Goal: Task Accomplishment & Management: Use online tool/utility

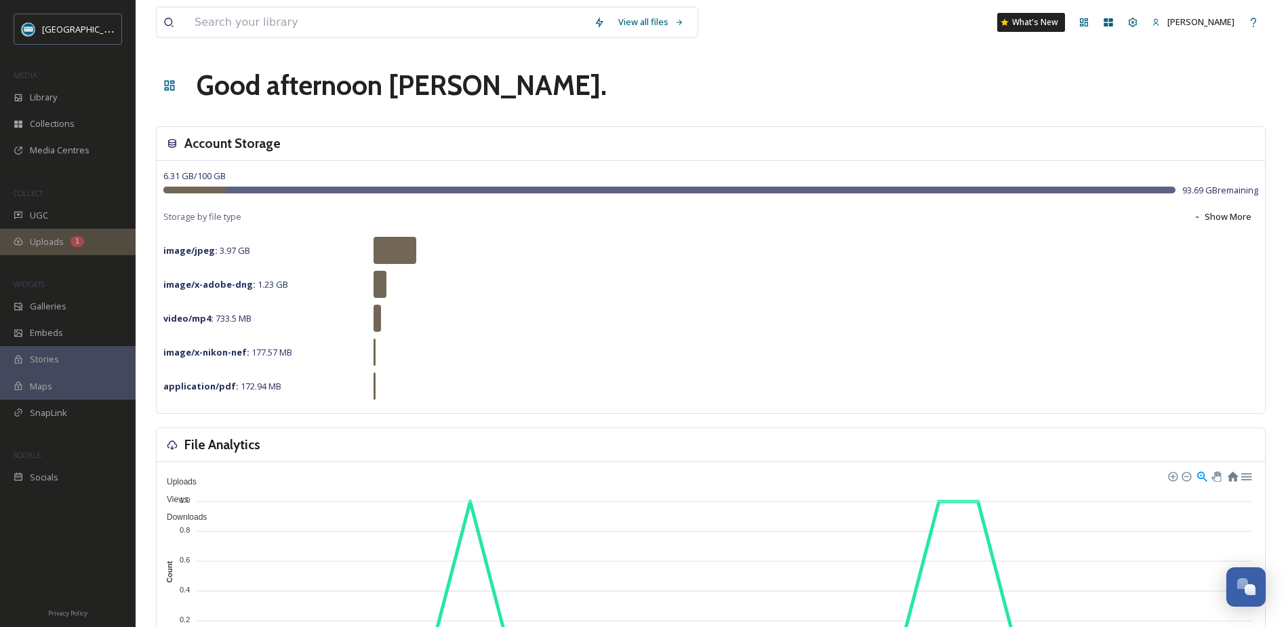
click at [56, 237] on span "Uploads" at bounding box center [47, 241] width 34 height 13
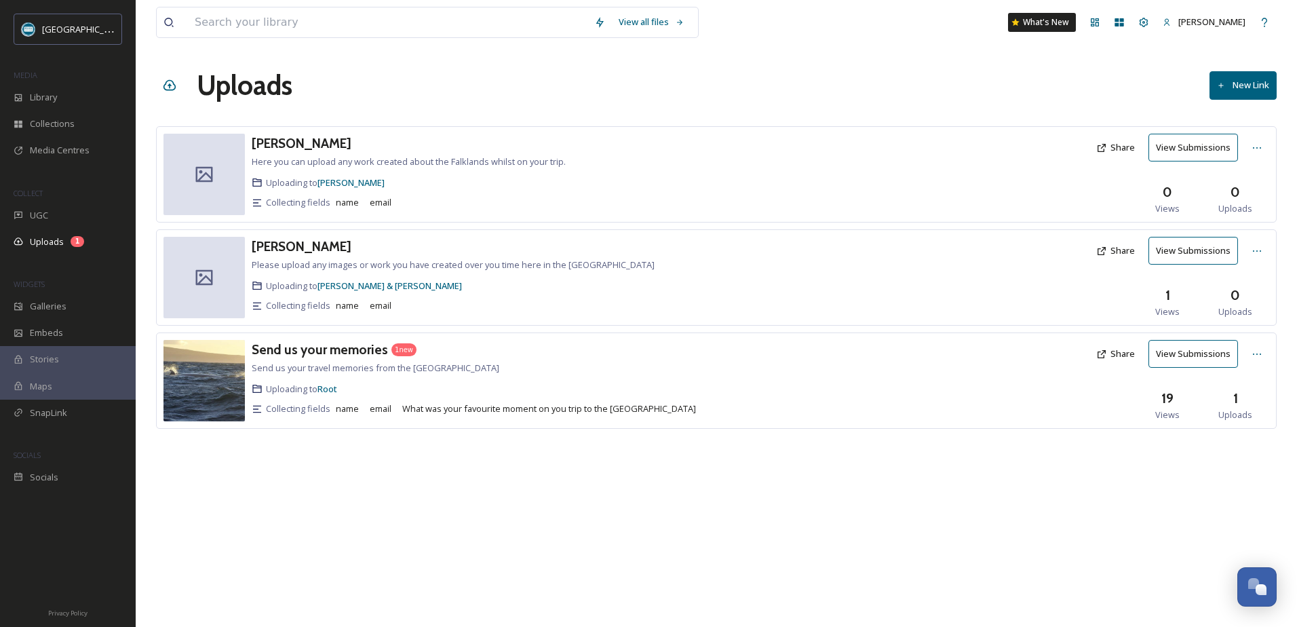
click at [1206, 355] on button "View Submissions" at bounding box center [1193, 354] width 90 height 28
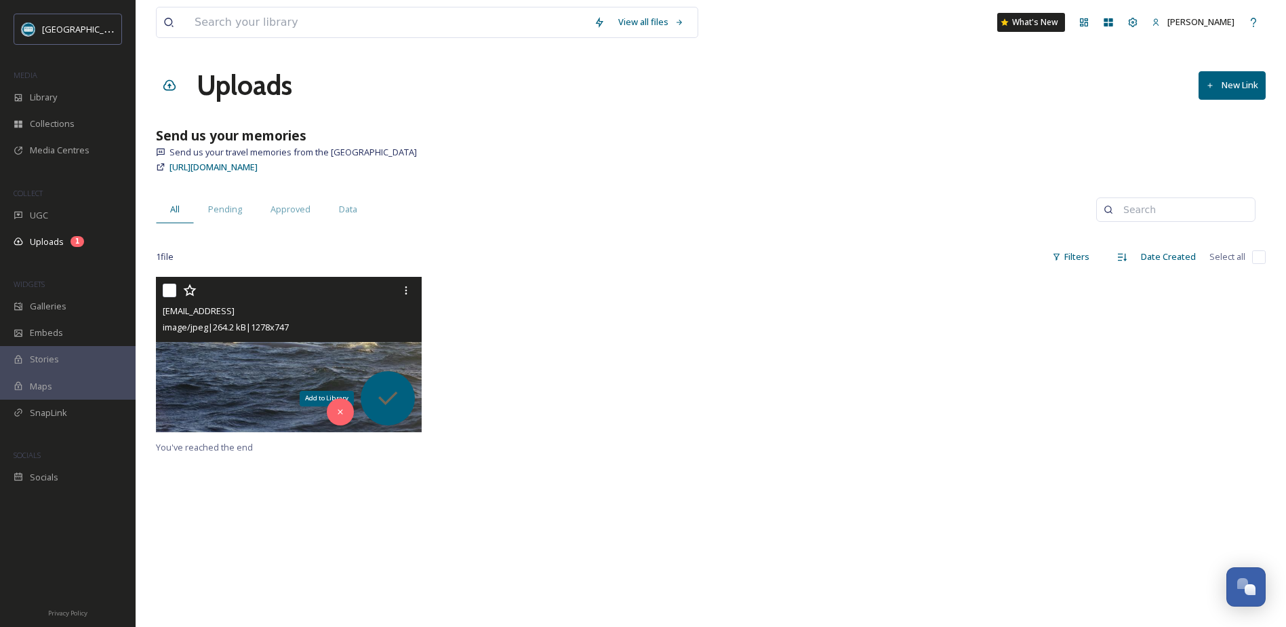
click at [392, 393] on icon at bounding box center [387, 397] width 27 height 27
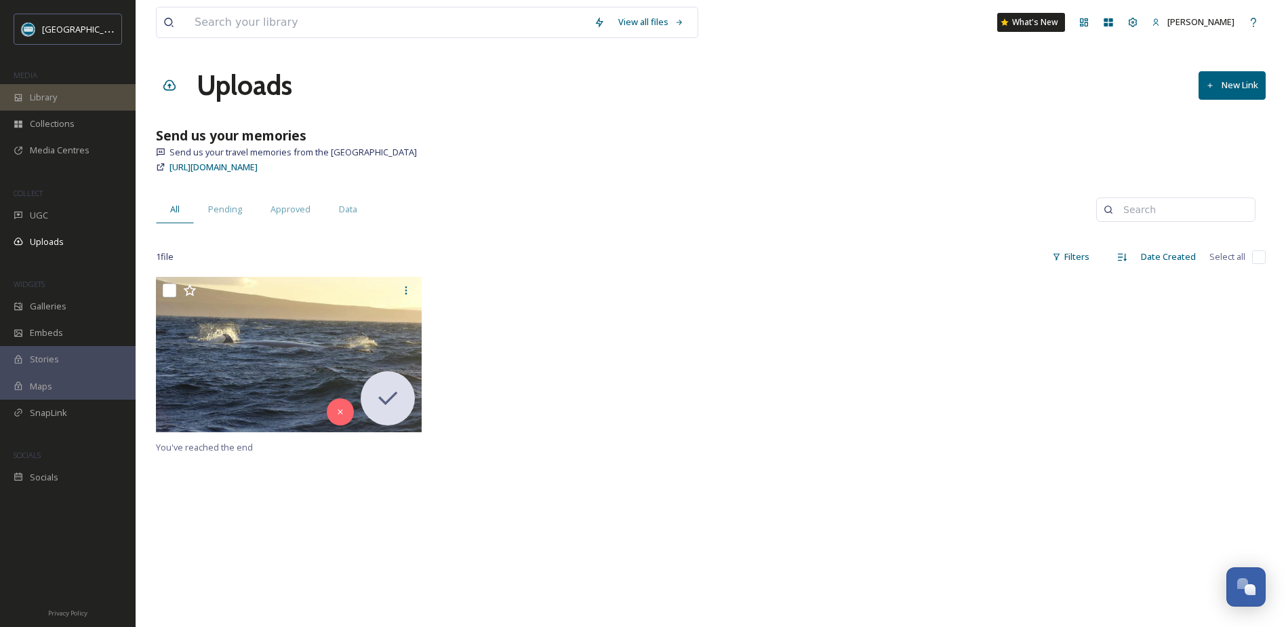
click at [49, 95] on span "Library" at bounding box center [43, 97] width 27 height 13
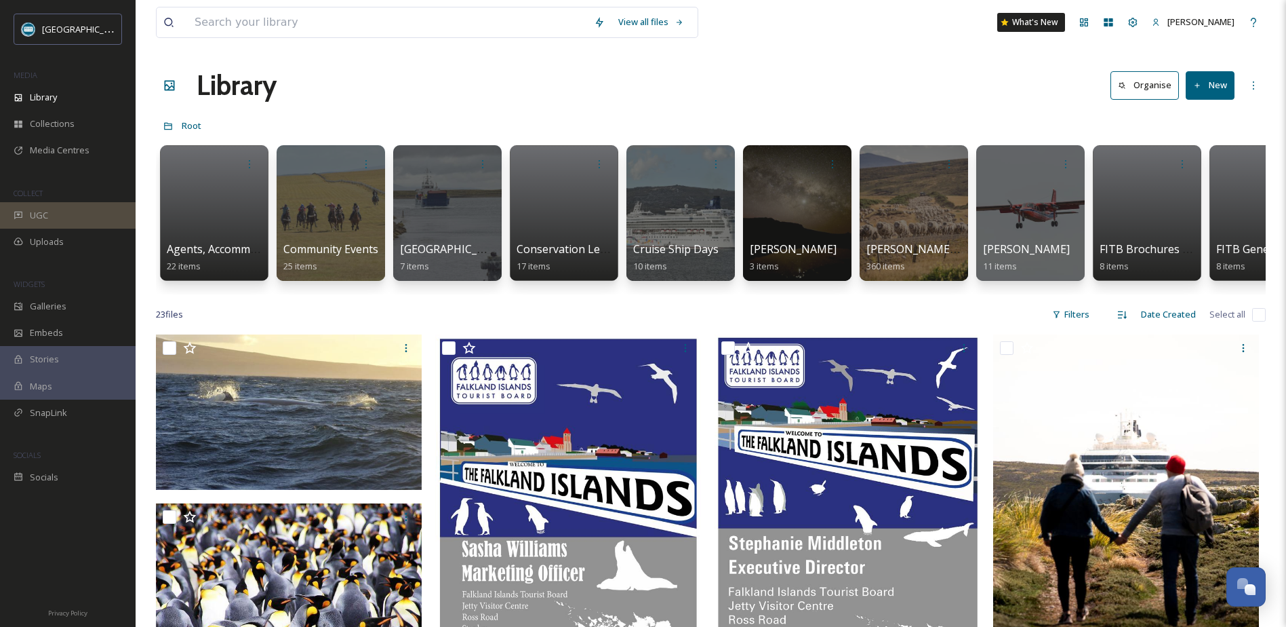
click at [48, 214] on div "UGC" at bounding box center [68, 215] width 136 height 26
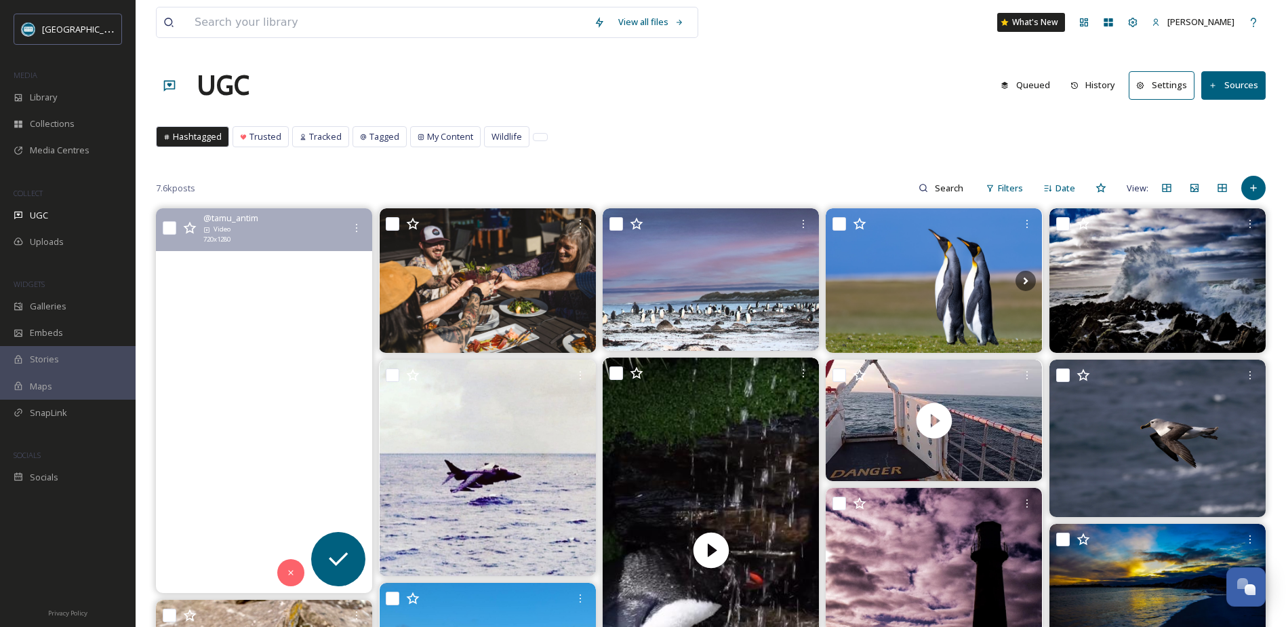
click at [270, 399] on video "#penguin #falklandislands #wildlife #capture #beautifulmoments #newreel #fyp" at bounding box center [264, 400] width 216 height 384
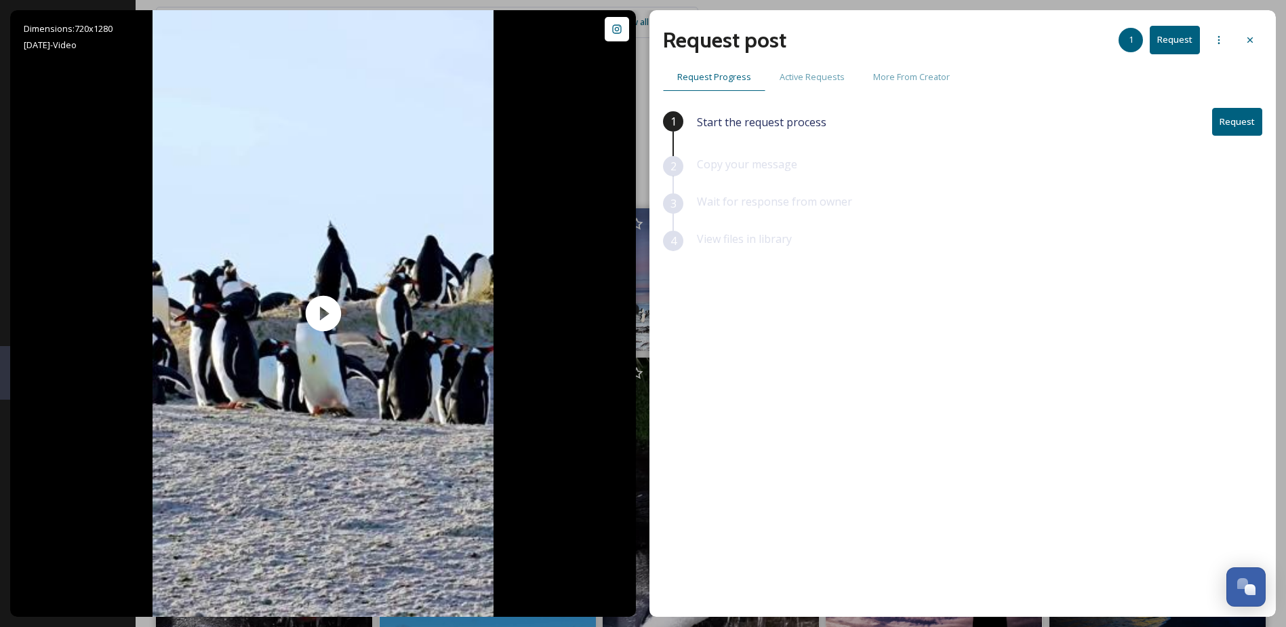
click at [1251, 37] on icon at bounding box center [1250, 40] width 11 height 11
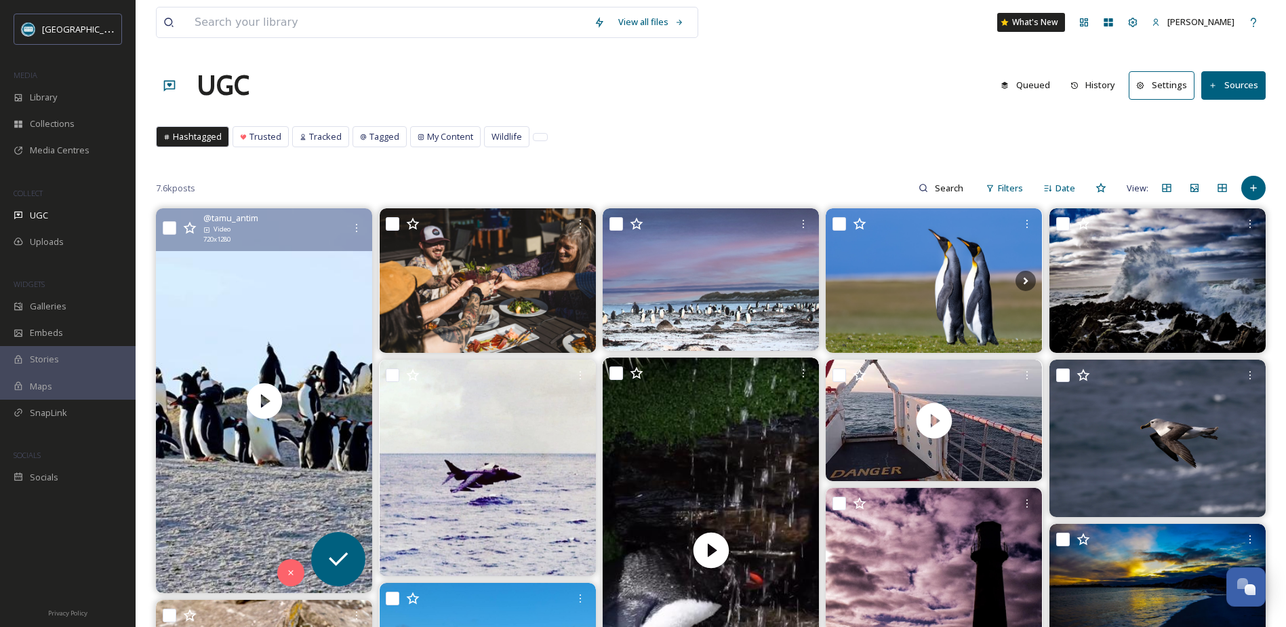
click at [1009, 188] on span "Filters" at bounding box center [1010, 188] width 25 height 13
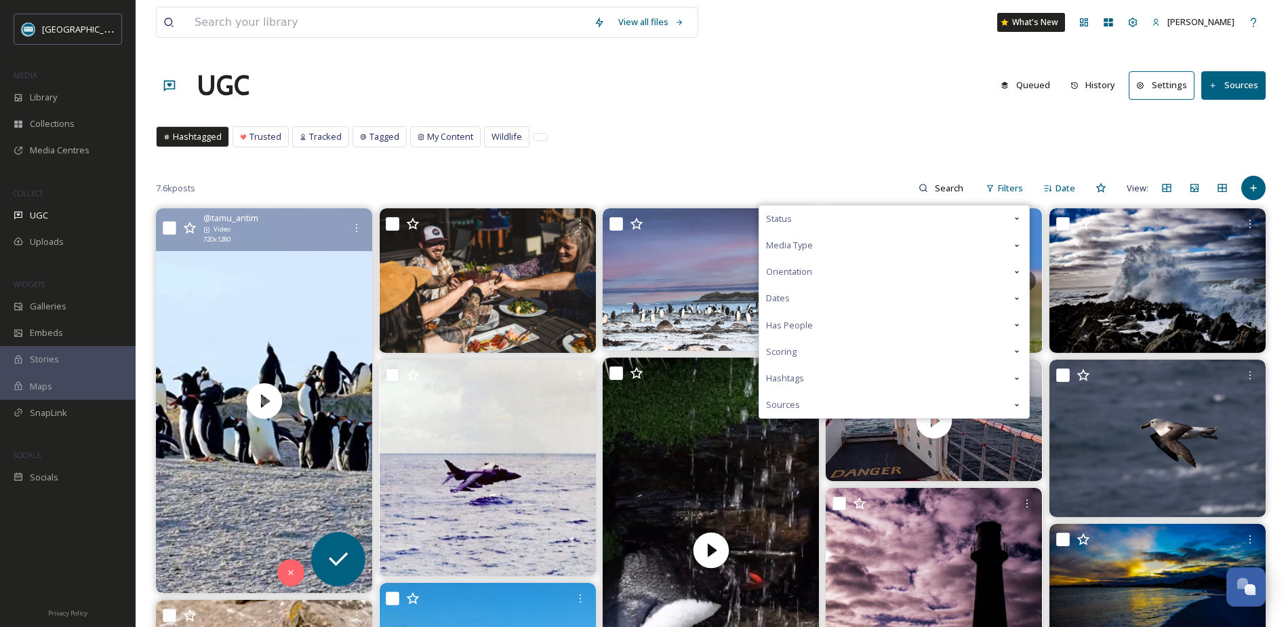
click at [1017, 245] on icon at bounding box center [1017, 245] width 4 height 3
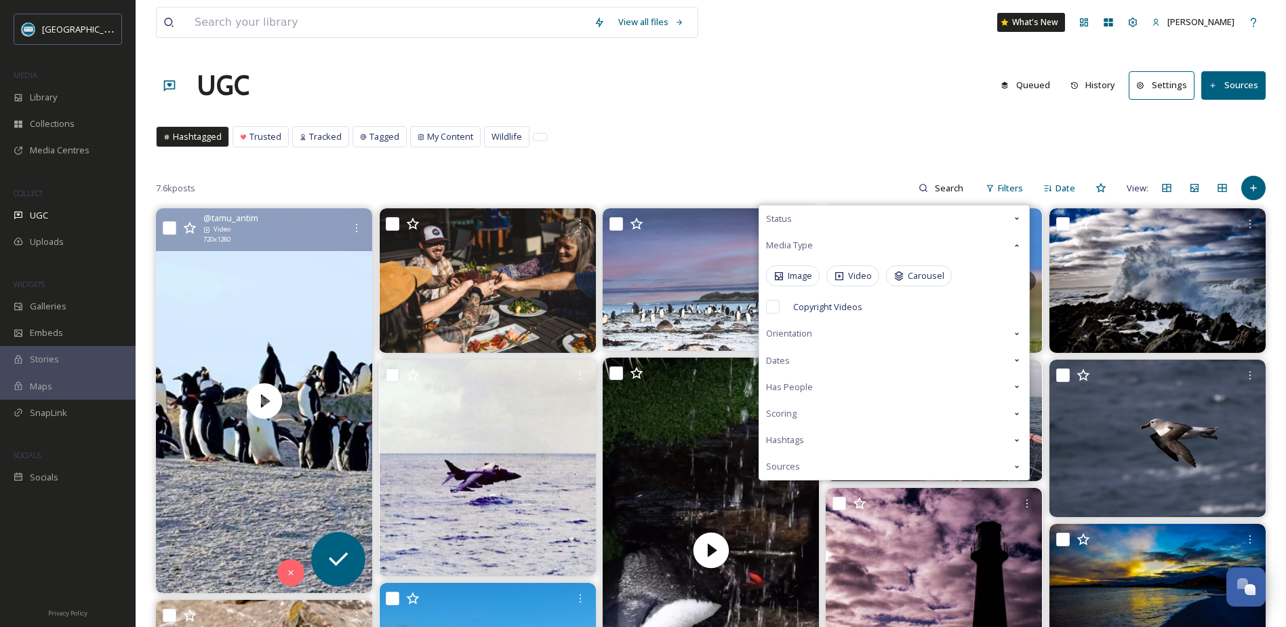
click at [854, 273] on span "Video" at bounding box center [860, 275] width 24 height 13
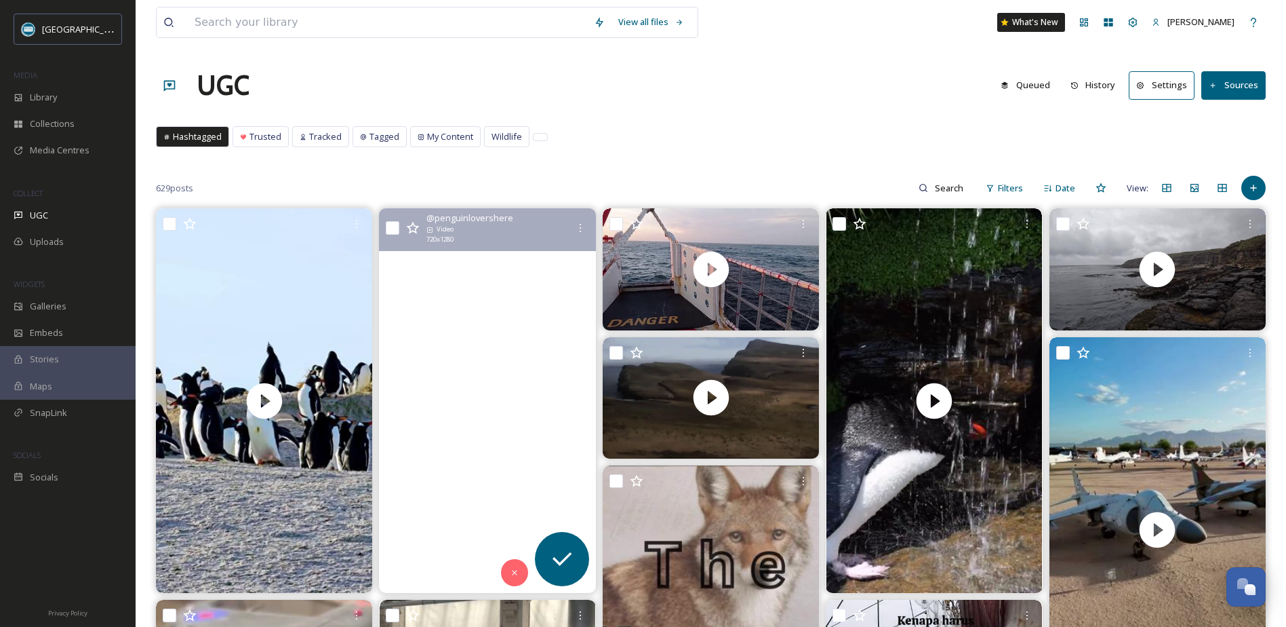
click at [511, 389] on video "Showering Rockhoppers\a\aThese clever birds have found a small freshwater water…" at bounding box center [488, 400] width 216 height 384
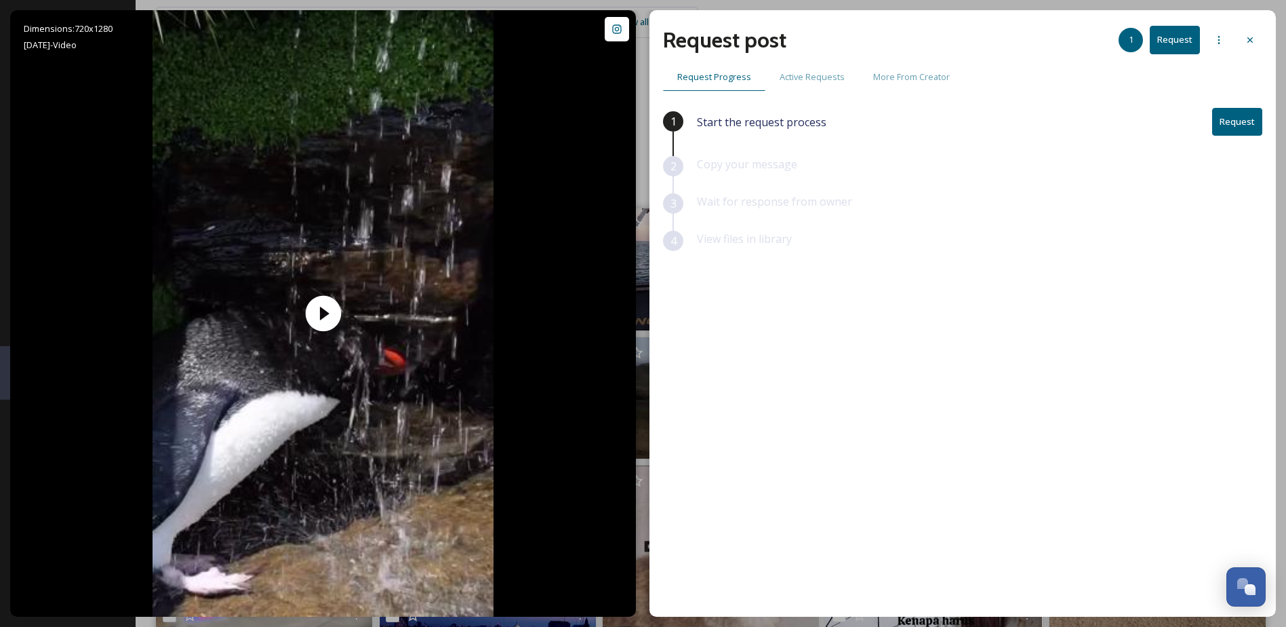
click at [1253, 39] on icon at bounding box center [1250, 40] width 11 height 11
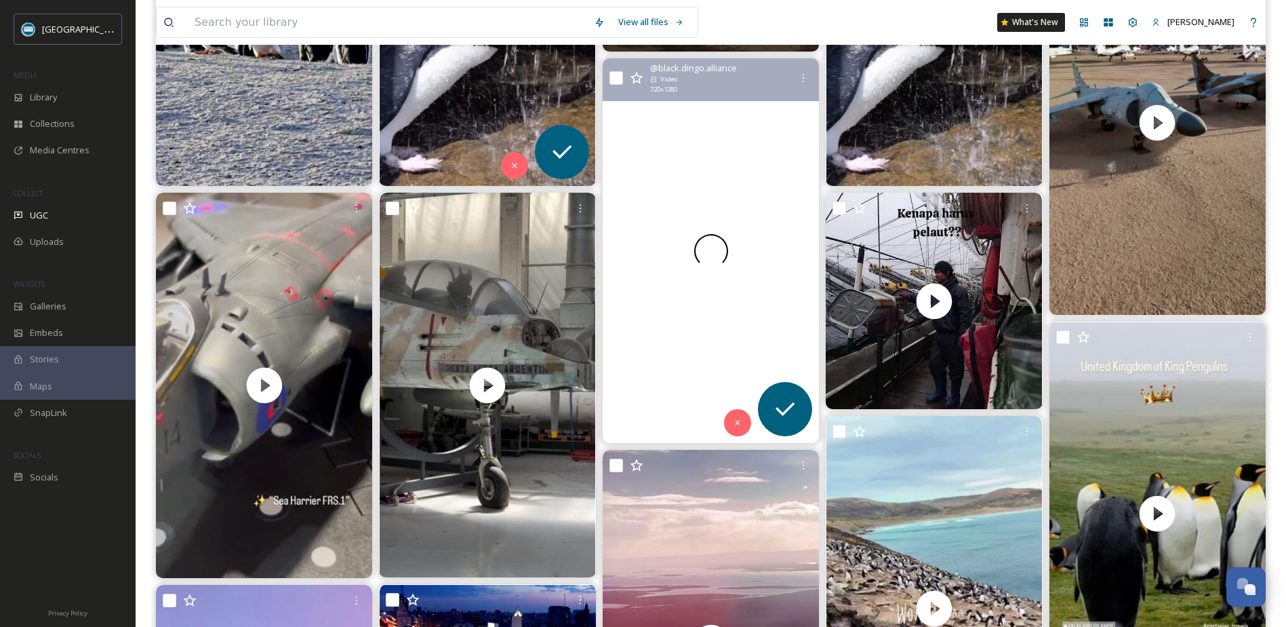
scroll to position [746, 0]
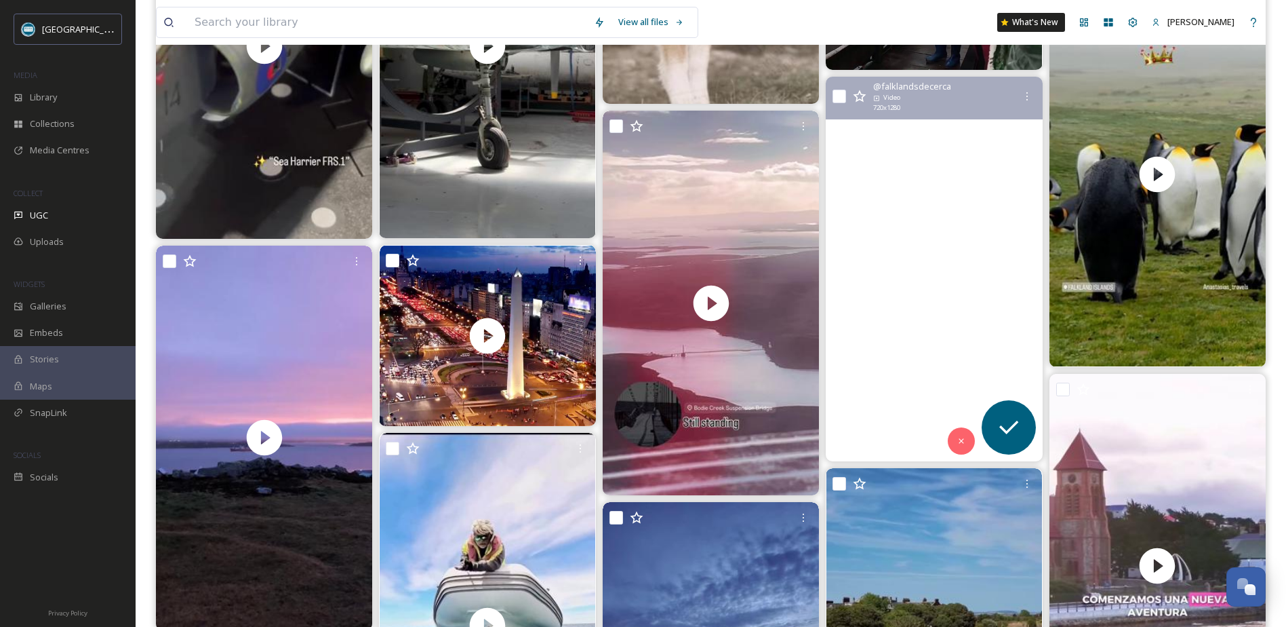
click at [945, 269] on video "🗣️ Nosotros, cada vez que vemos esta vista increíble llena de Rockhoppers en Fo…" at bounding box center [934, 269] width 216 height 384
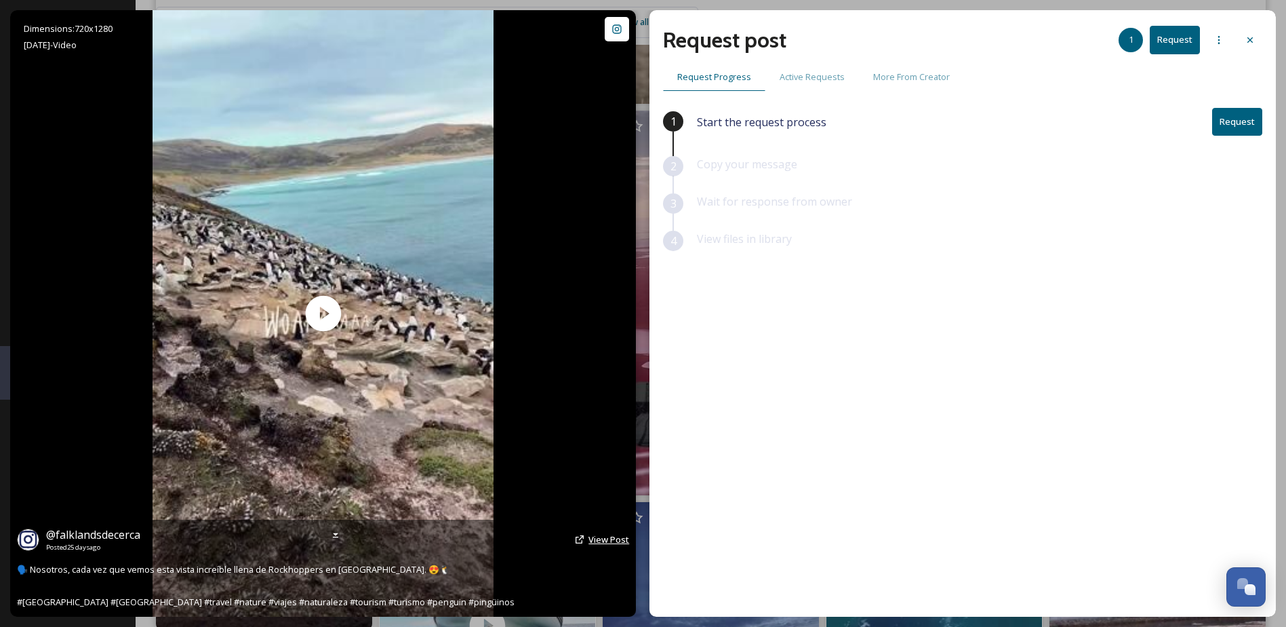
click at [606, 542] on span "View Post" at bounding box center [609, 539] width 41 height 12
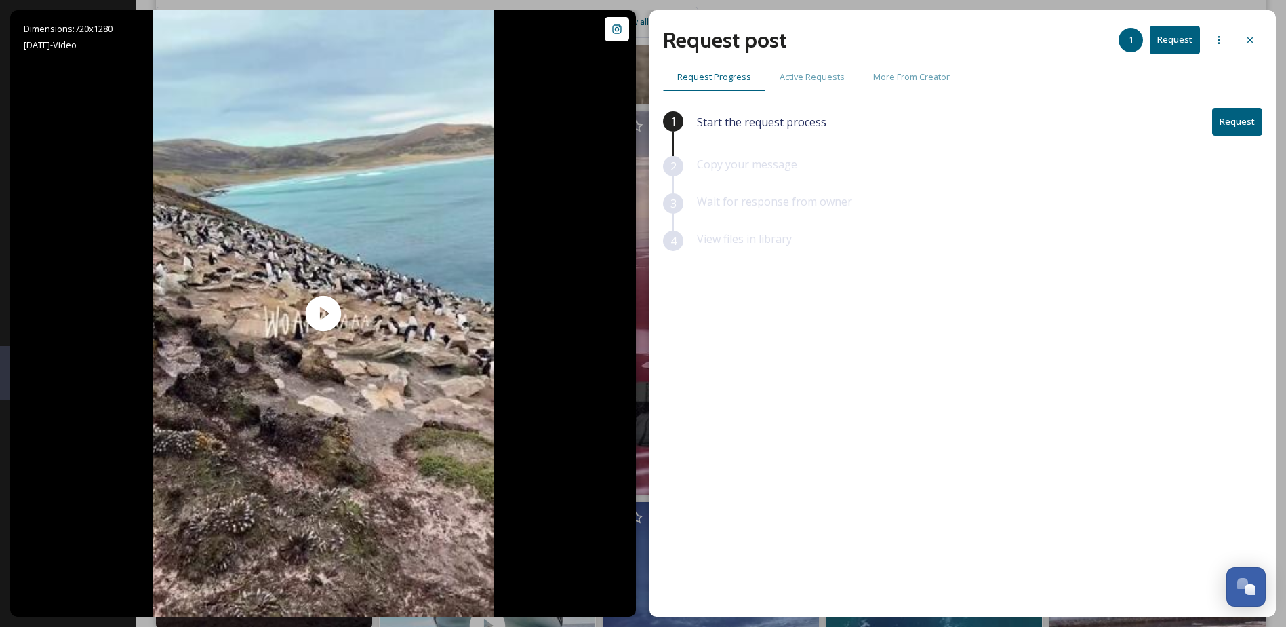
click at [1255, 39] on icon at bounding box center [1250, 40] width 11 height 11
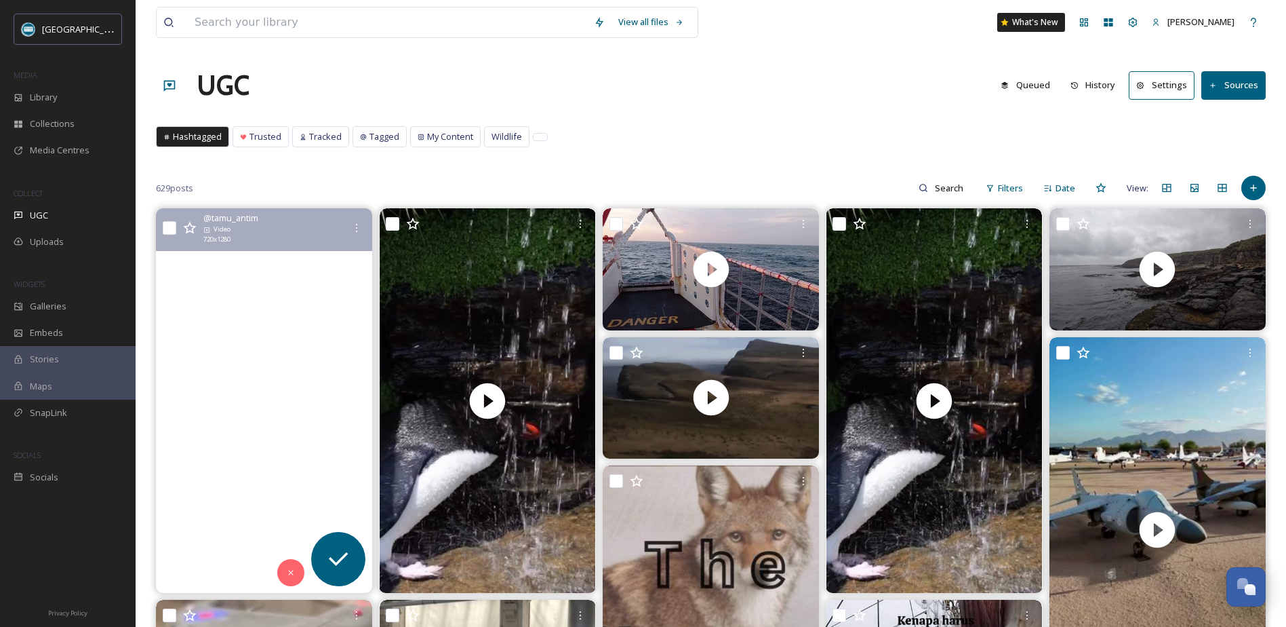
click at [257, 287] on video "#penguin #falklandislands #wildlife #capture #beautifulmoments #newreel #fyp" at bounding box center [264, 400] width 216 height 384
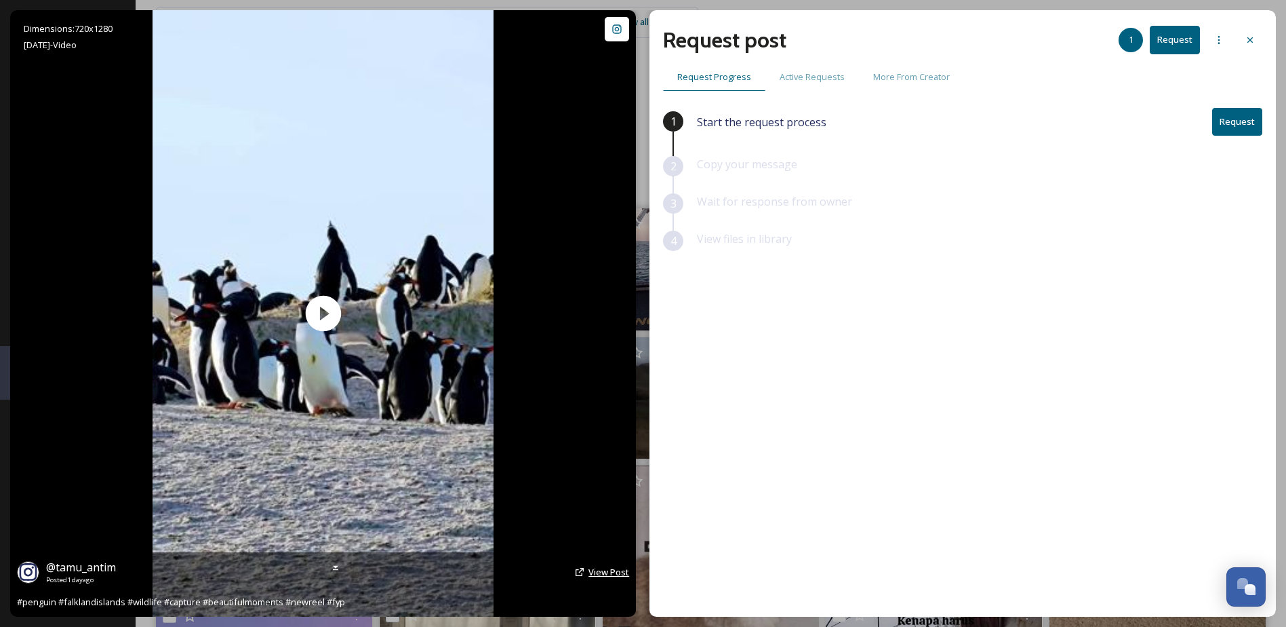
click at [596, 572] on span "View Post" at bounding box center [609, 572] width 41 height 12
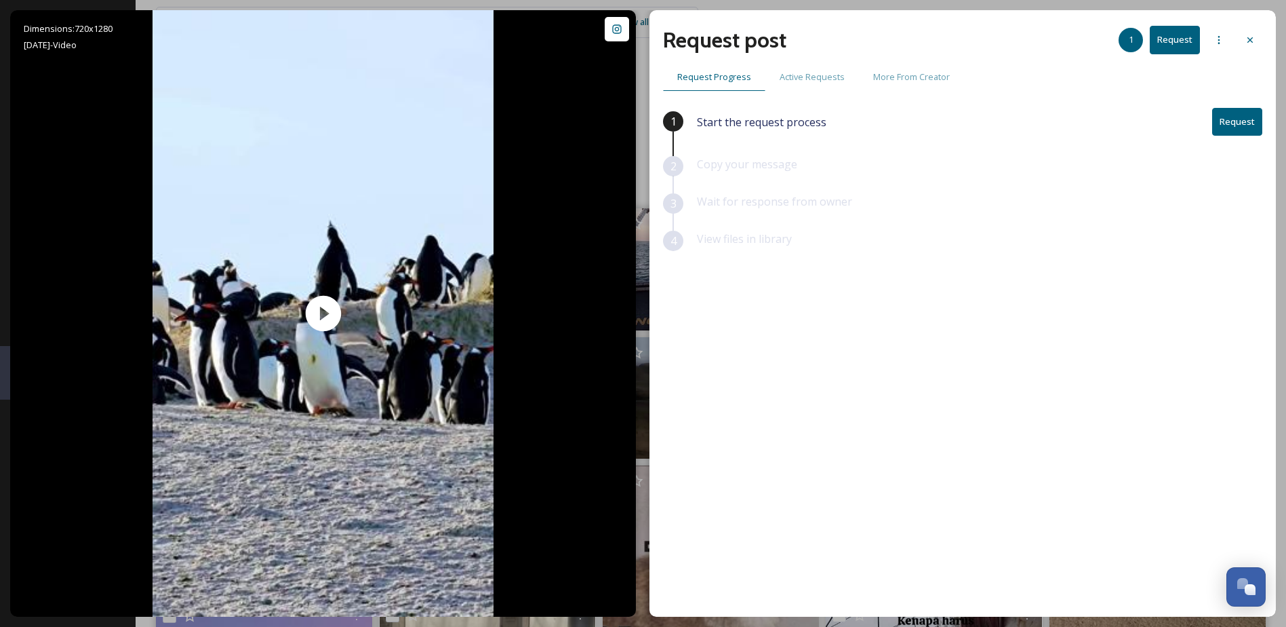
click at [1250, 40] on icon at bounding box center [1250, 40] width 11 height 11
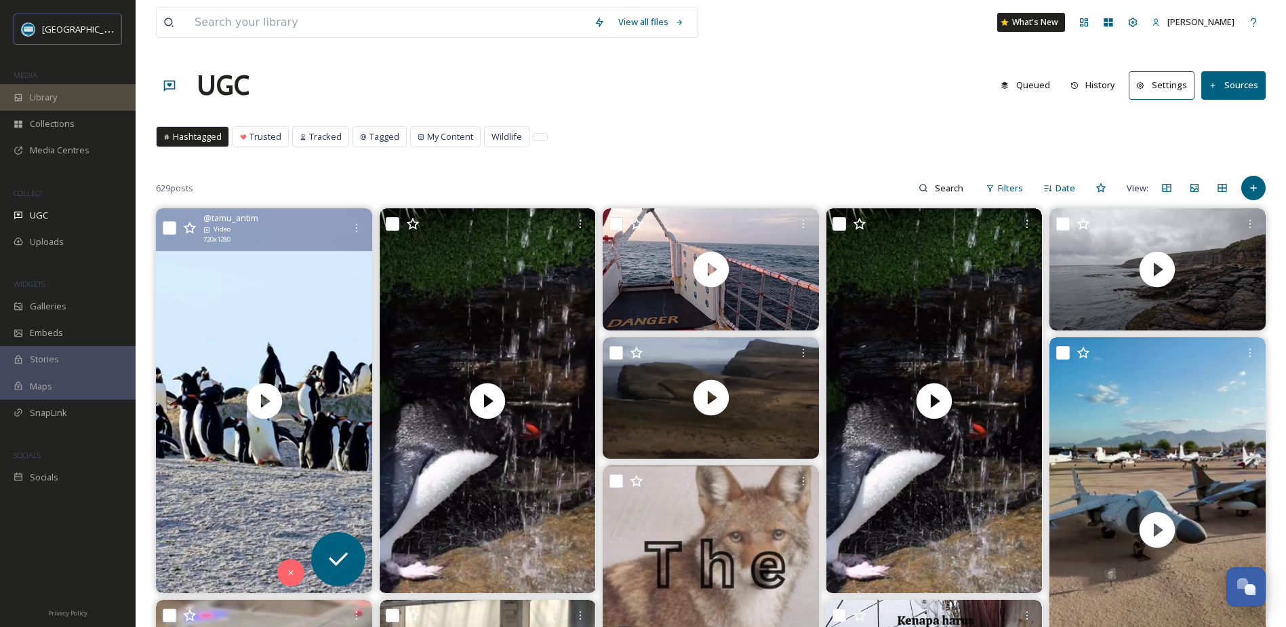
click at [44, 93] on span "Library" at bounding box center [43, 97] width 27 height 13
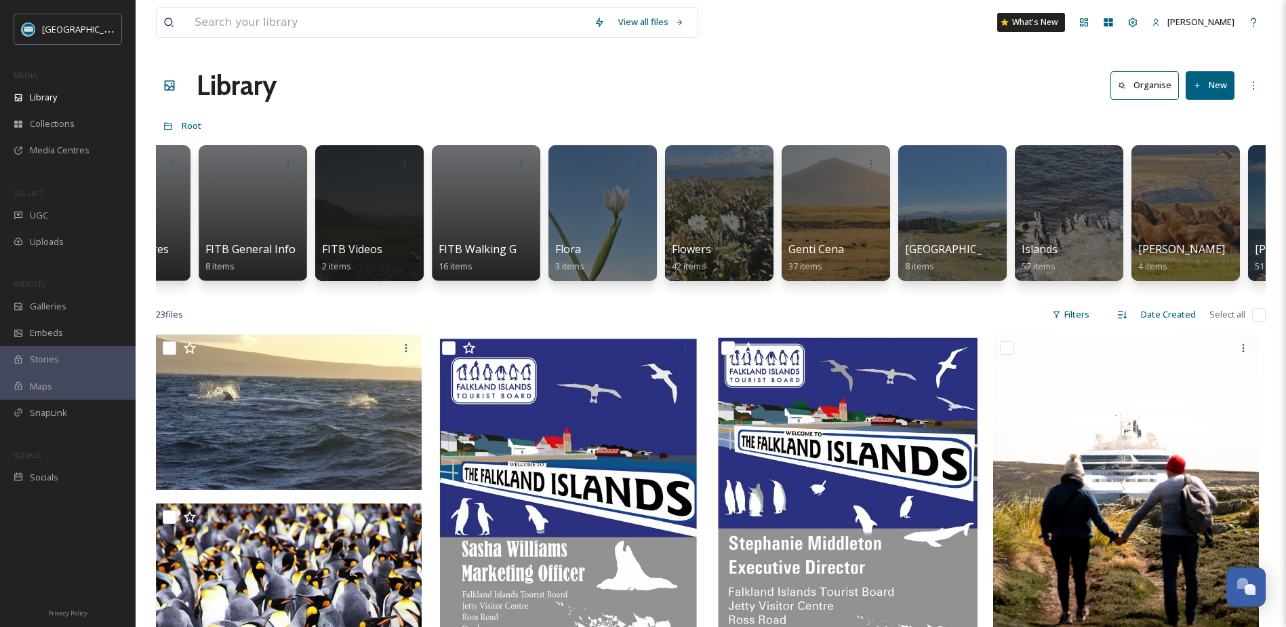
scroll to position [0, 1248]
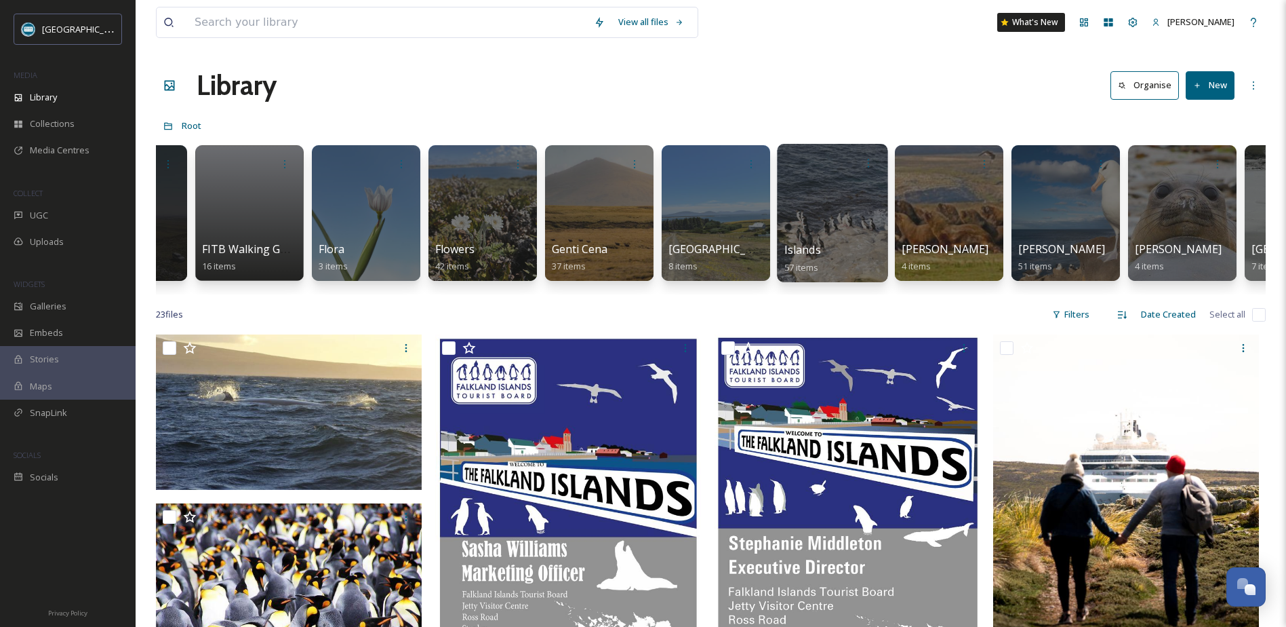
click at [827, 226] on div at bounding box center [832, 213] width 111 height 138
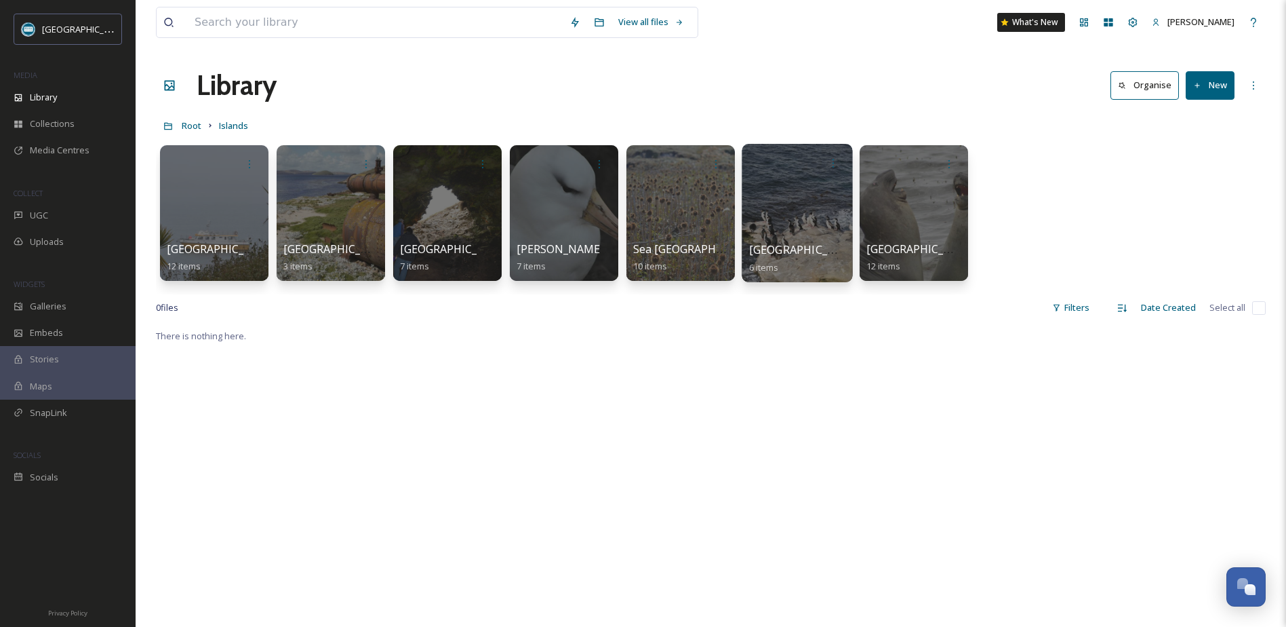
click at [807, 216] on div at bounding box center [797, 213] width 111 height 138
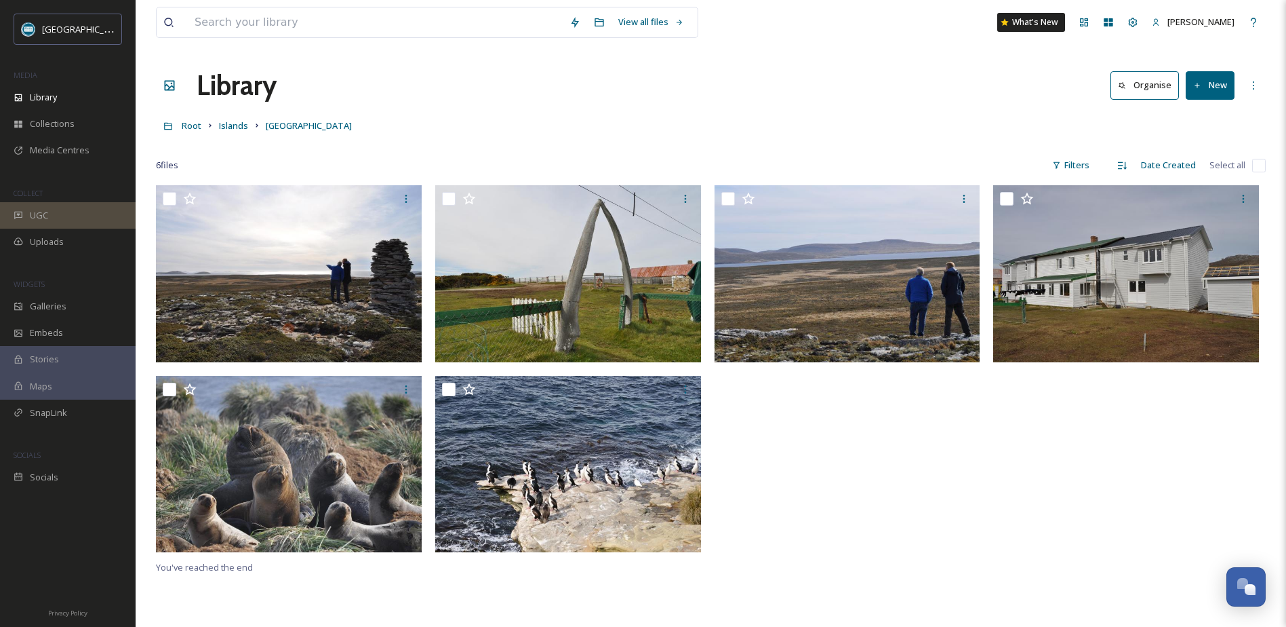
click at [43, 221] on span "UGC" at bounding box center [39, 215] width 18 height 13
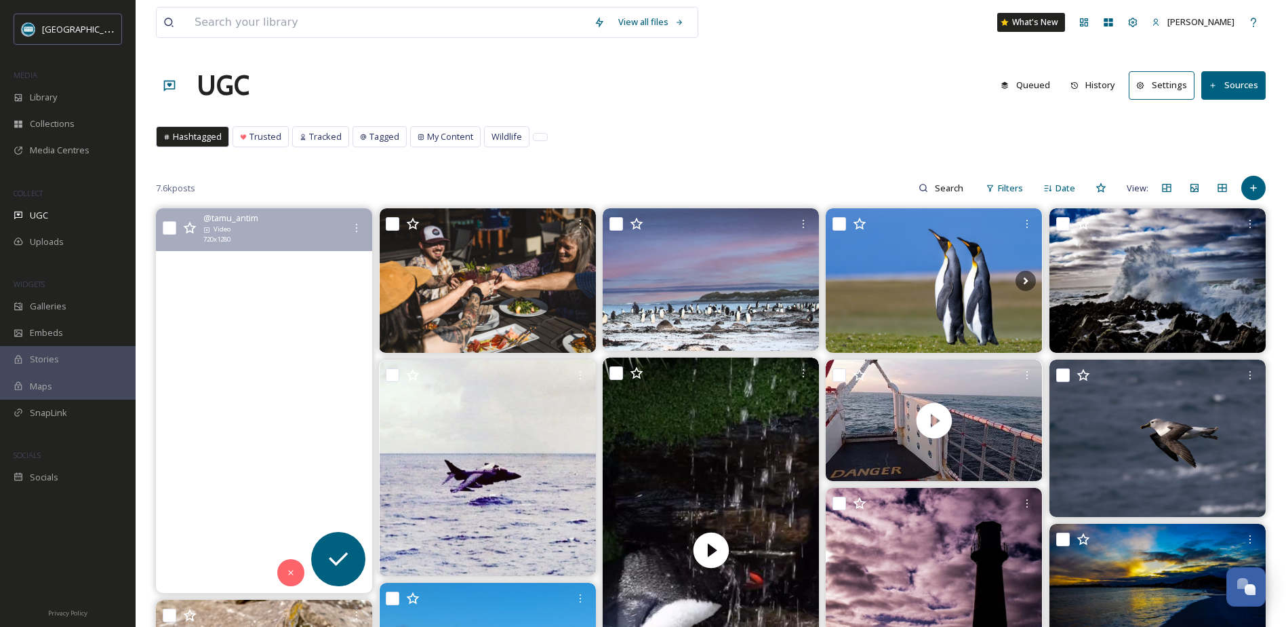
click at [325, 439] on video "#penguin #falklandislands #wildlife #capture #beautifulmoments #newreel #fyp" at bounding box center [264, 400] width 216 height 384
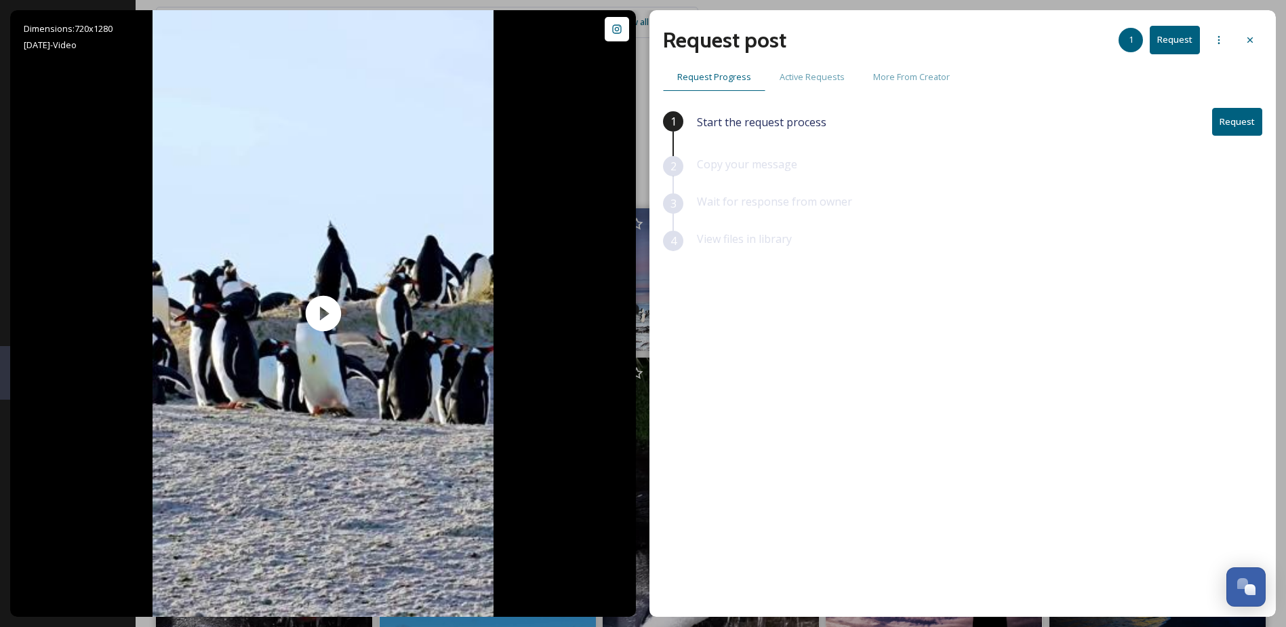
click at [1243, 123] on button "Request" at bounding box center [1237, 122] width 50 height 28
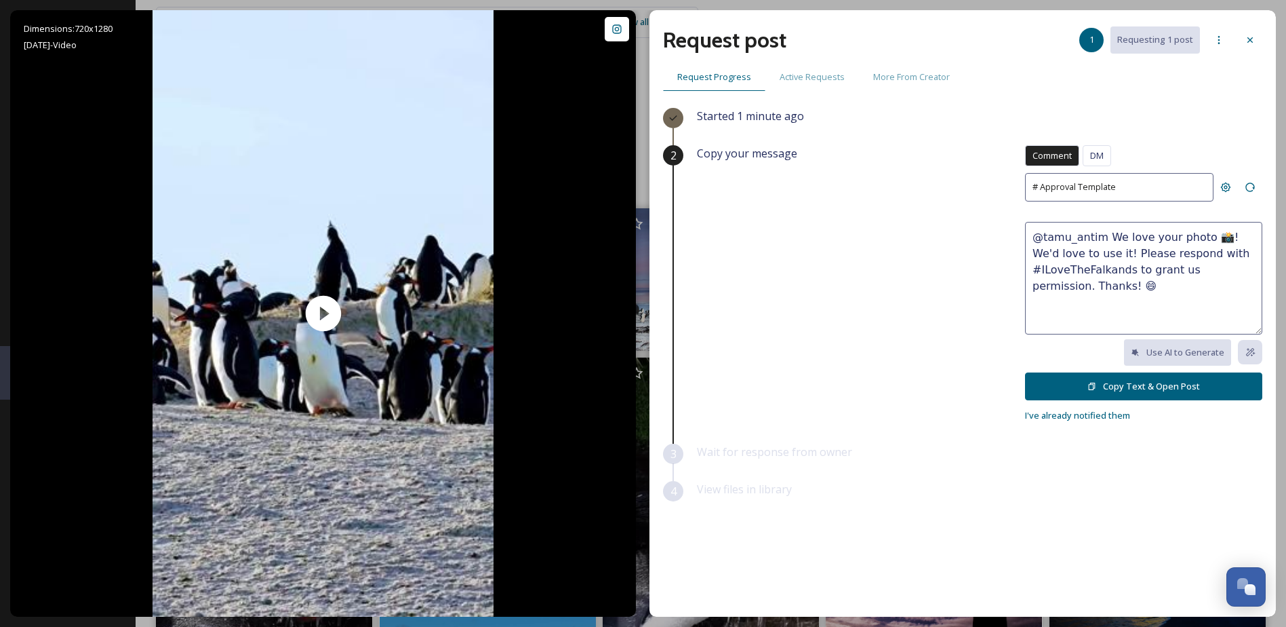
click at [1196, 237] on textarea "@tamu_antim We love your photo 📸! We'd love to use it! Please respond with #ILo…" at bounding box center [1143, 278] width 237 height 113
type textarea "@tamu_antim We love your video 📸! We'd love to use it! Please respond with #ILo…"
click at [1147, 187] on div "# Approval Template" at bounding box center [1119, 187] width 189 height 28
click at [1141, 184] on div "# Approval Template" at bounding box center [1119, 187] width 189 height 28
click at [1103, 158] on span "DM" at bounding box center [1097, 155] width 14 height 13
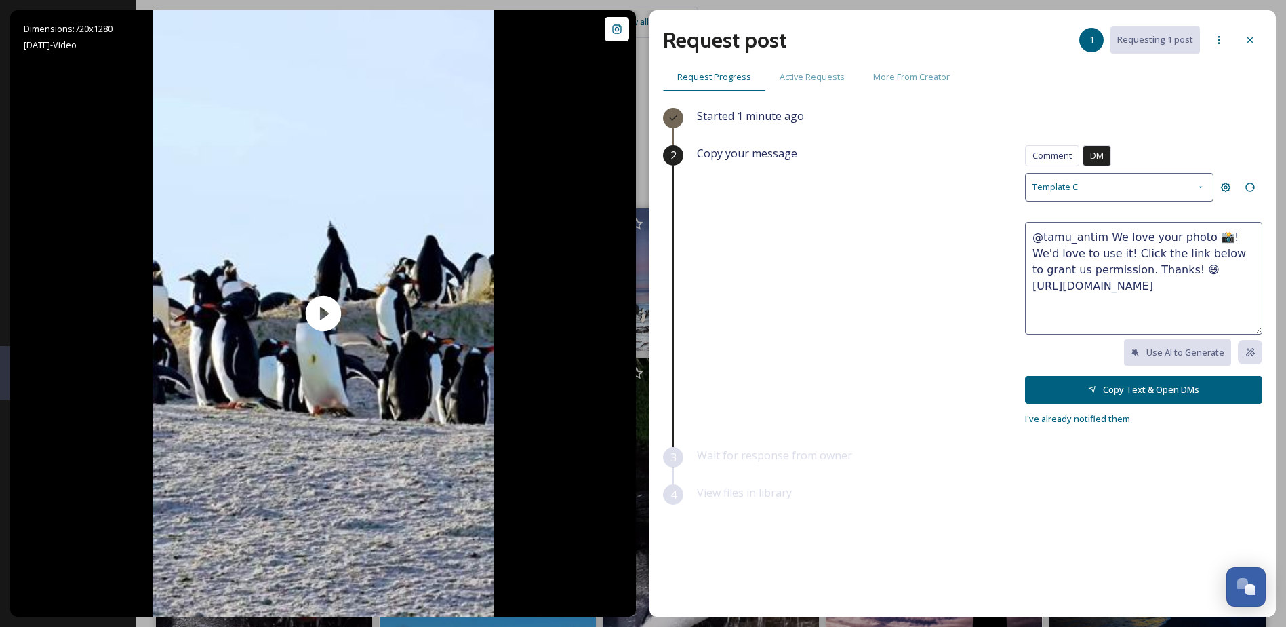
click at [1198, 184] on icon at bounding box center [1201, 187] width 11 height 11
click at [1203, 182] on icon at bounding box center [1201, 187] width 11 height 11
drag, startPoint x: 1197, startPoint y: 182, endPoint x: 1189, endPoint y: 186, distance: 8.2
click at [1196, 182] on icon at bounding box center [1201, 187] width 11 height 11
click at [1076, 219] on span "Template B" at bounding box center [1055, 220] width 45 height 12
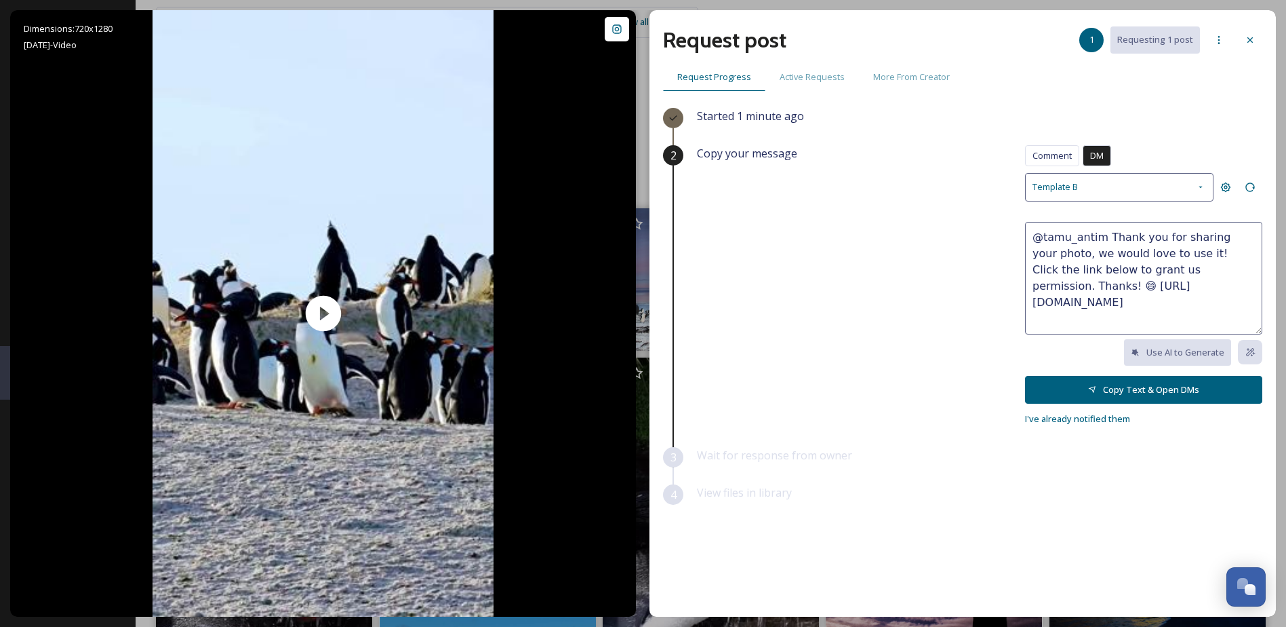
click at [1197, 184] on icon at bounding box center [1201, 187] width 11 height 11
click at [1067, 217] on span "Template C" at bounding box center [1055, 220] width 45 height 12
click at [1196, 239] on textarea "@tamu_antim We love your photo 📸! We'd love to use it! Click the link below to …" at bounding box center [1143, 278] width 237 height 113
type textarea "@tamu_antim We love your video 📸! We'd love to use it! Click the link below to …"
click at [1147, 388] on button "Copy Text & Open DMs" at bounding box center [1143, 390] width 237 height 28
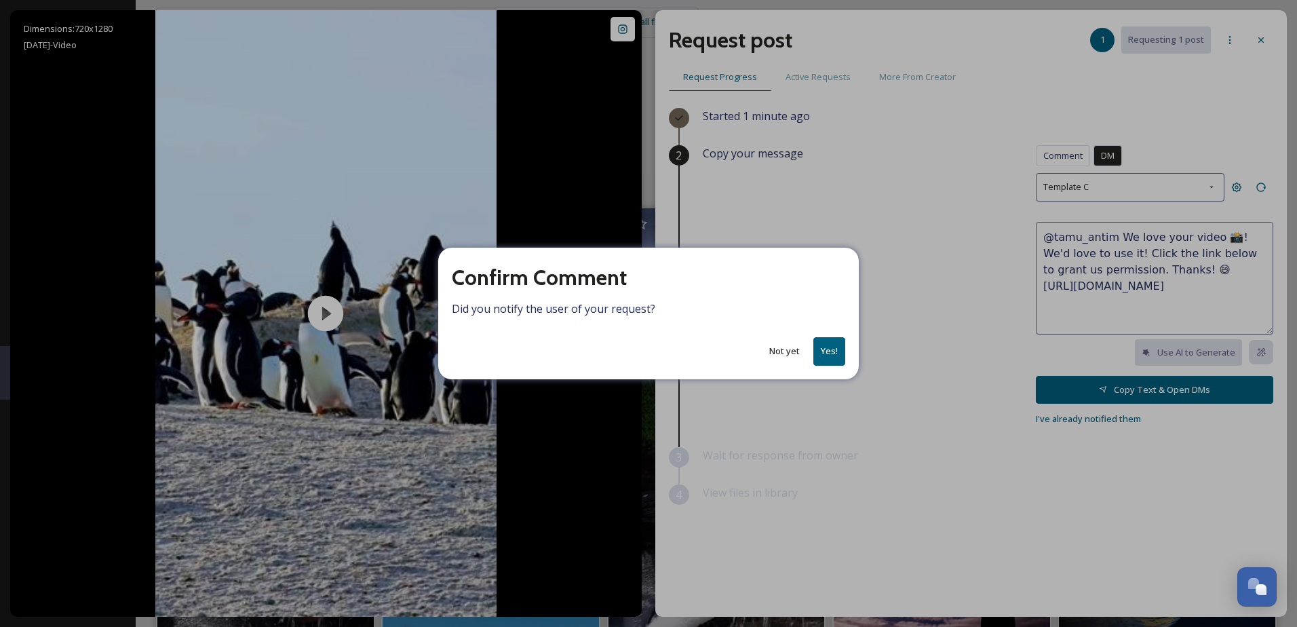
click at [832, 351] on button "Yes!" at bounding box center [829, 351] width 32 height 28
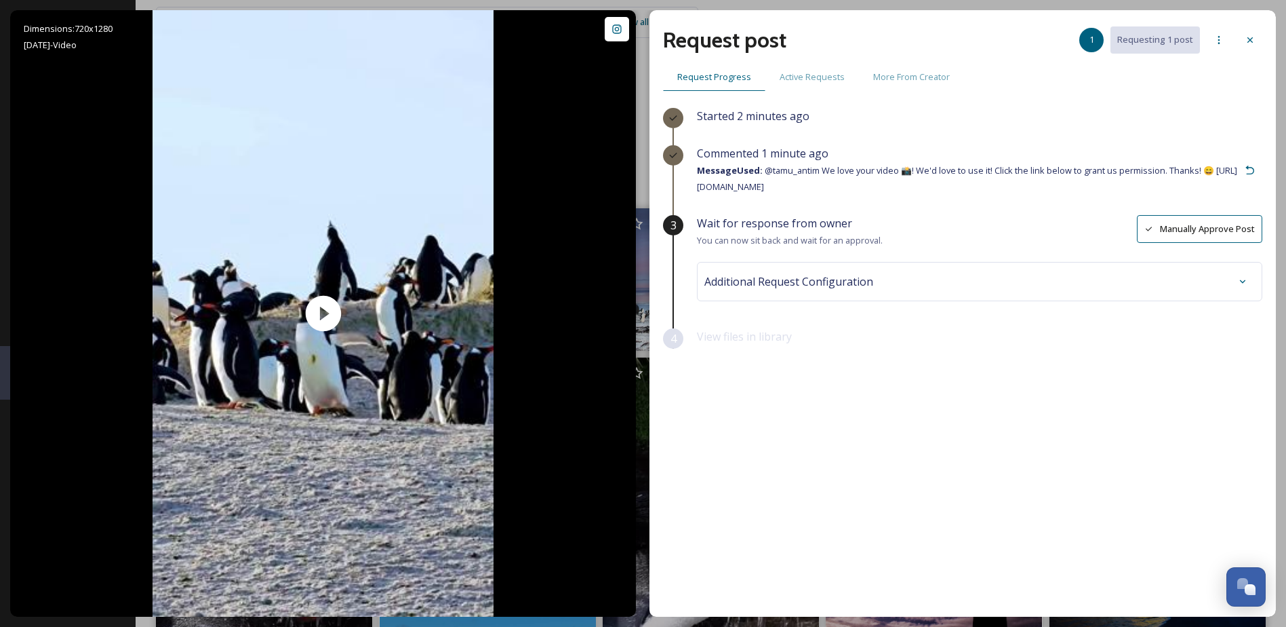
click at [1249, 41] on icon at bounding box center [1250, 39] width 5 height 5
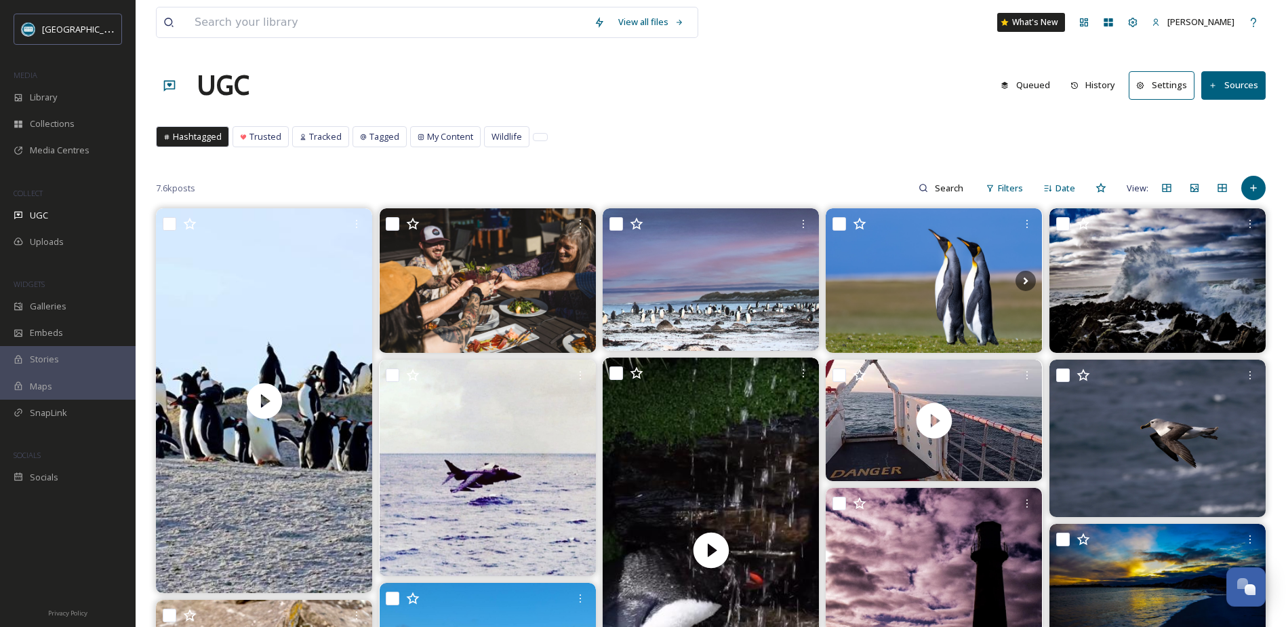
click at [1008, 191] on span "Filters" at bounding box center [1010, 188] width 25 height 13
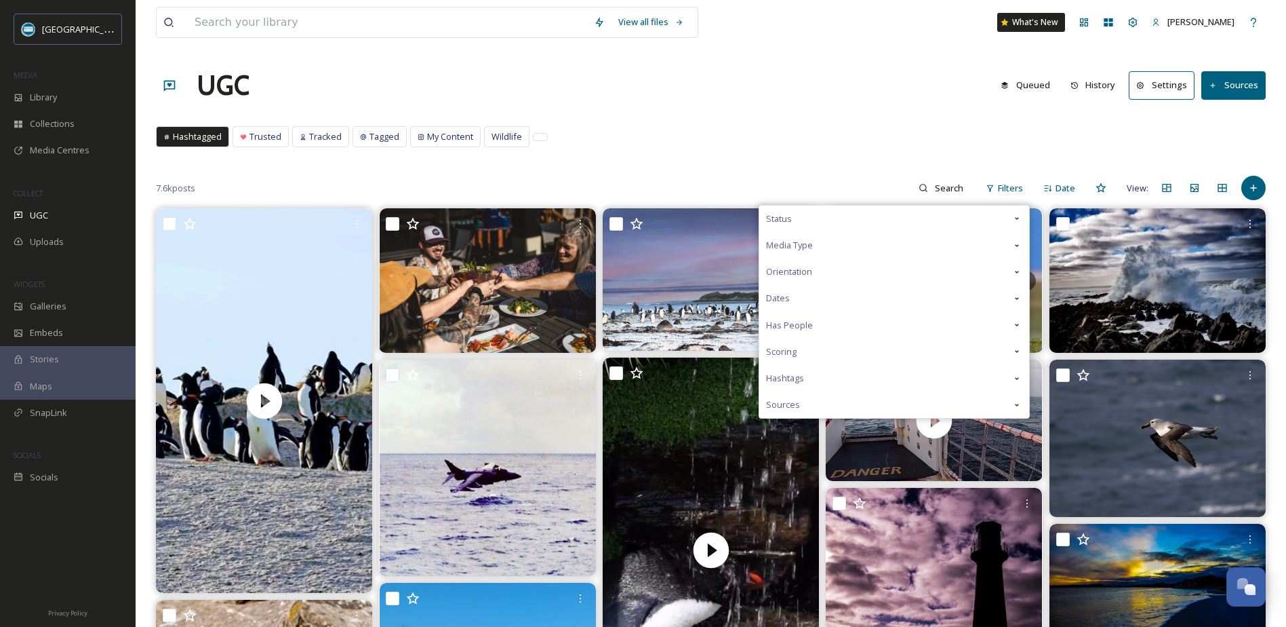
click at [1020, 246] on icon at bounding box center [1017, 245] width 11 height 11
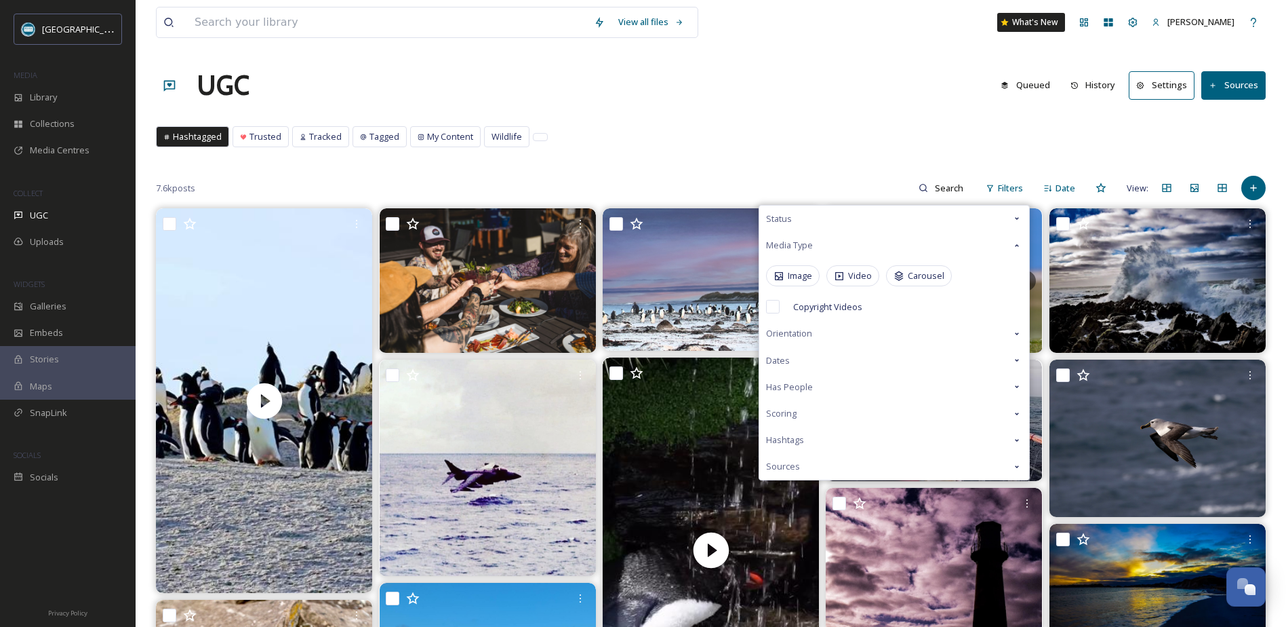
click at [855, 270] on span "Video" at bounding box center [860, 275] width 24 height 13
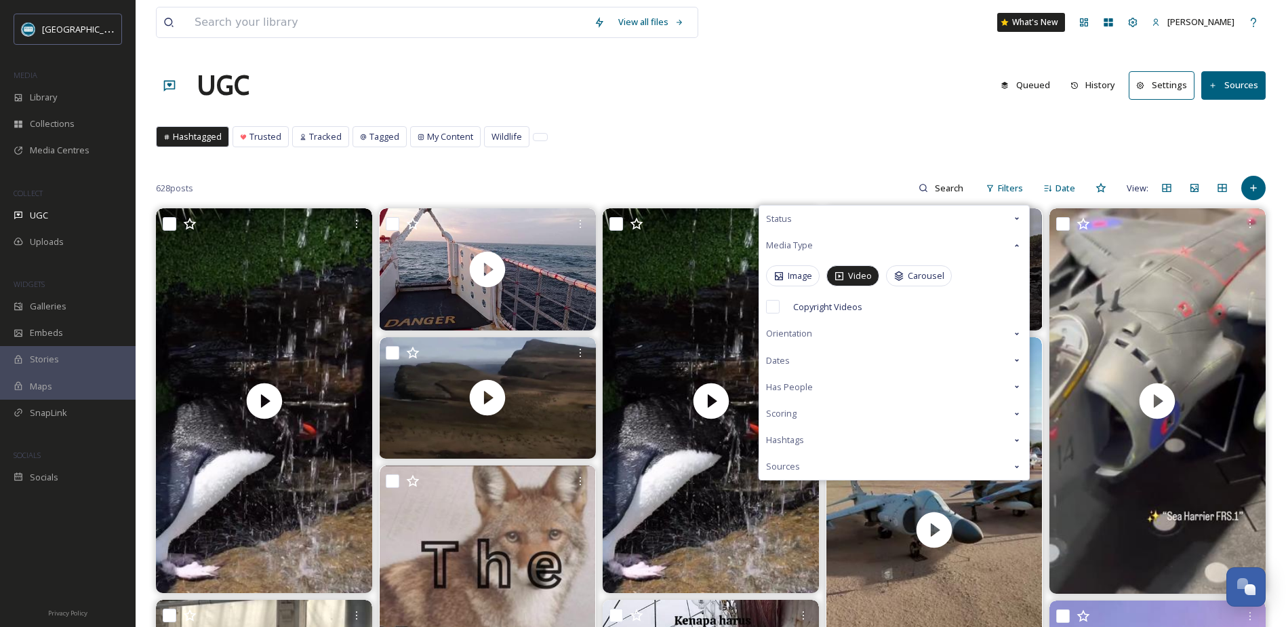
click at [1013, 189] on span "Filters" at bounding box center [1010, 188] width 25 height 13
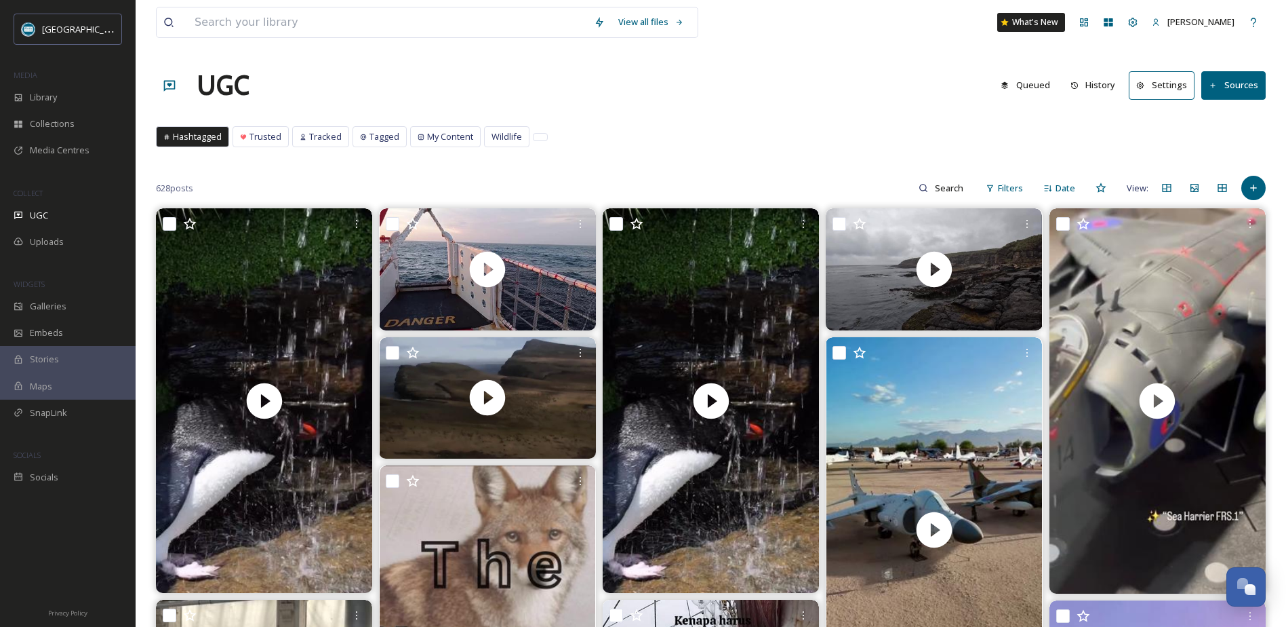
click at [1006, 180] on div "Filters" at bounding box center [1004, 188] width 51 height 26
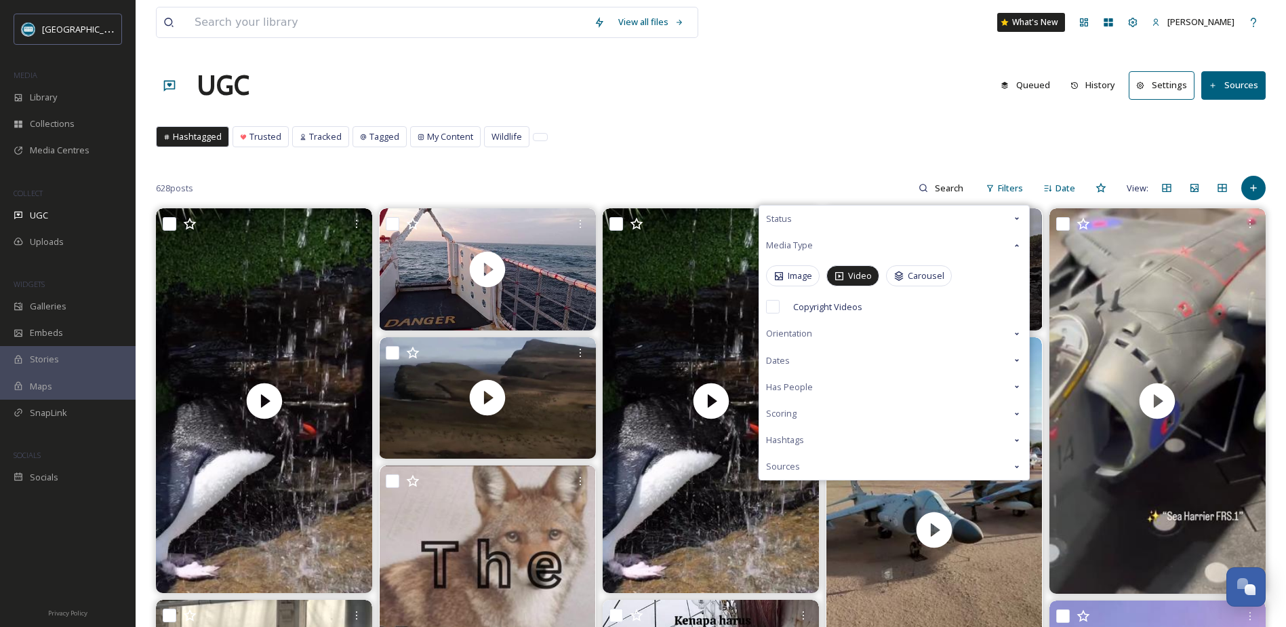
click at [1016, 217] on icon at bounding box center [1017, 218] width 11 height 11
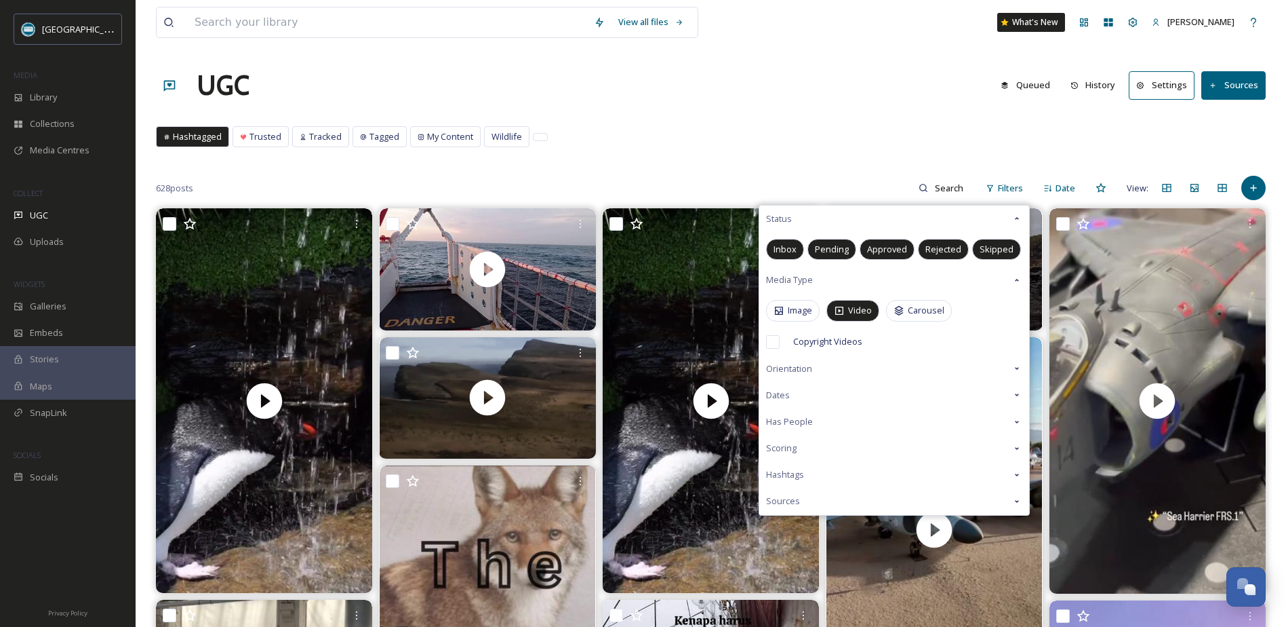
click at [967, 138] on div "Hashtagged Trusted Tracked Tagged My Content Wildlife Hashtagged Trusted Tracke…" at bounding box center [711, 140] width 1110 height 28
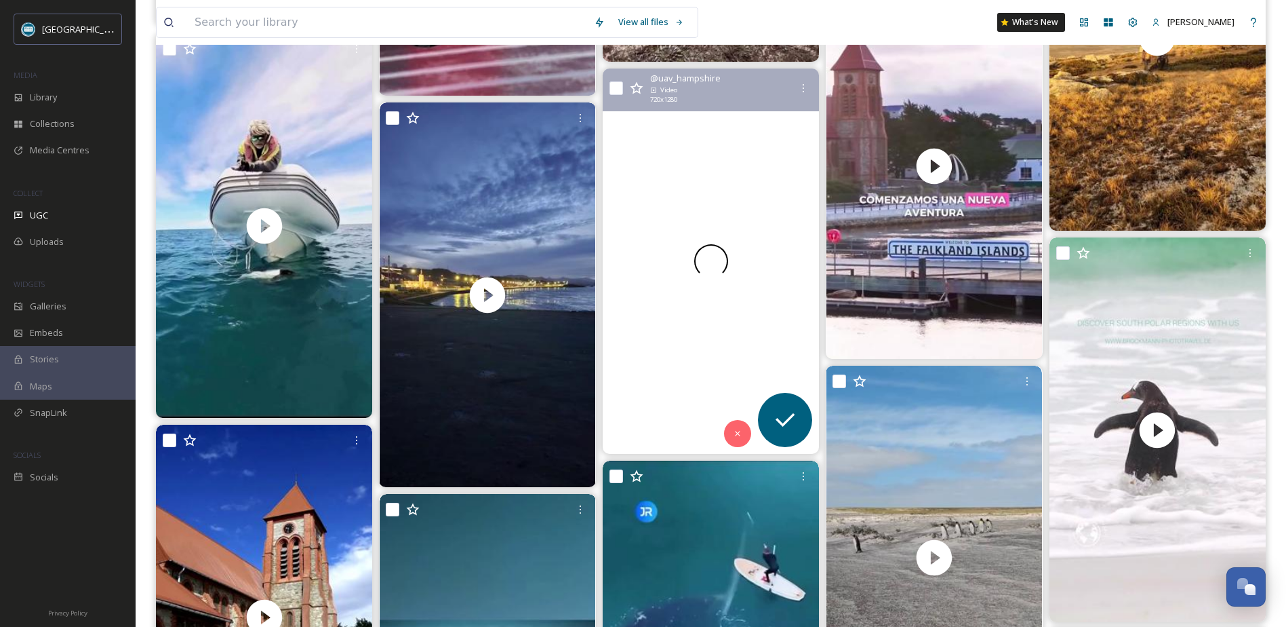
scroll to position [1153, 0]
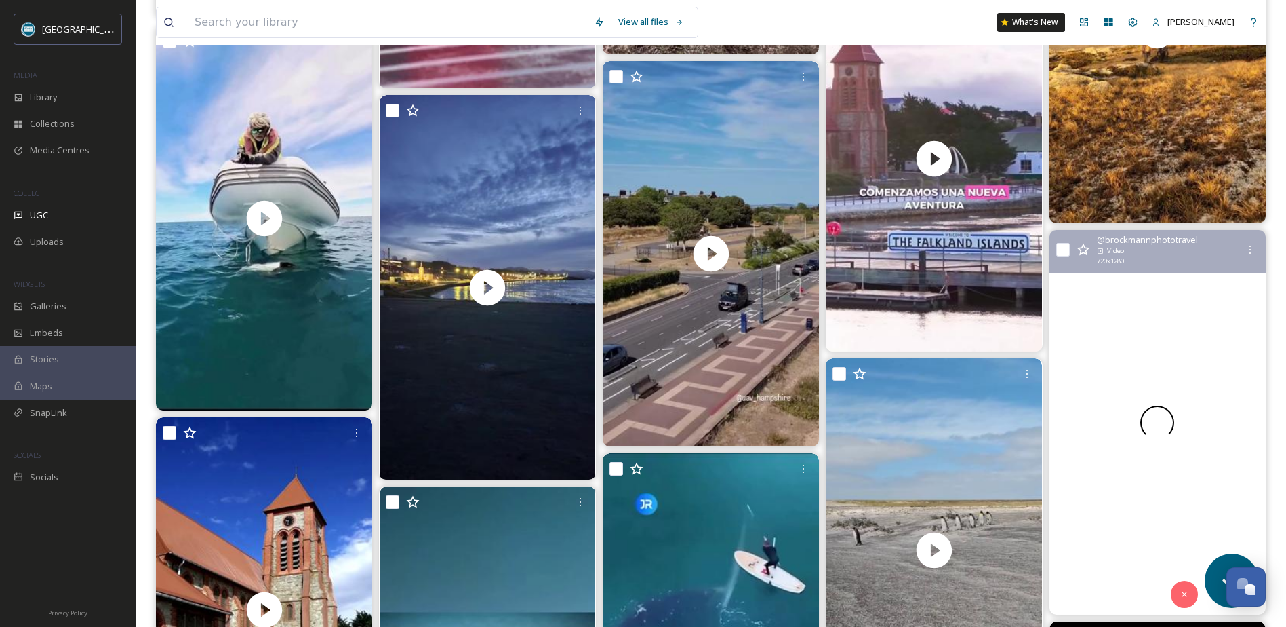
click at [1142, 338] on div at bounding box center [1158, 422] width 216 height 384
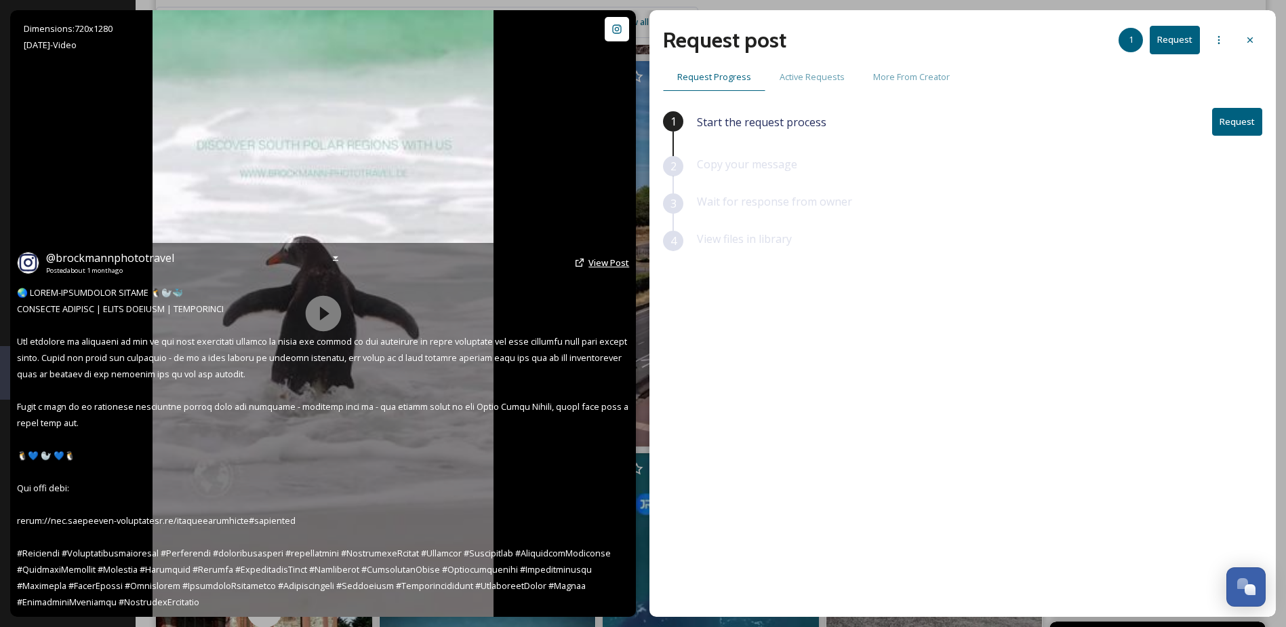
click at [606, 263] on span "View Post" at bounding box center [609, 262] width 41 height 12
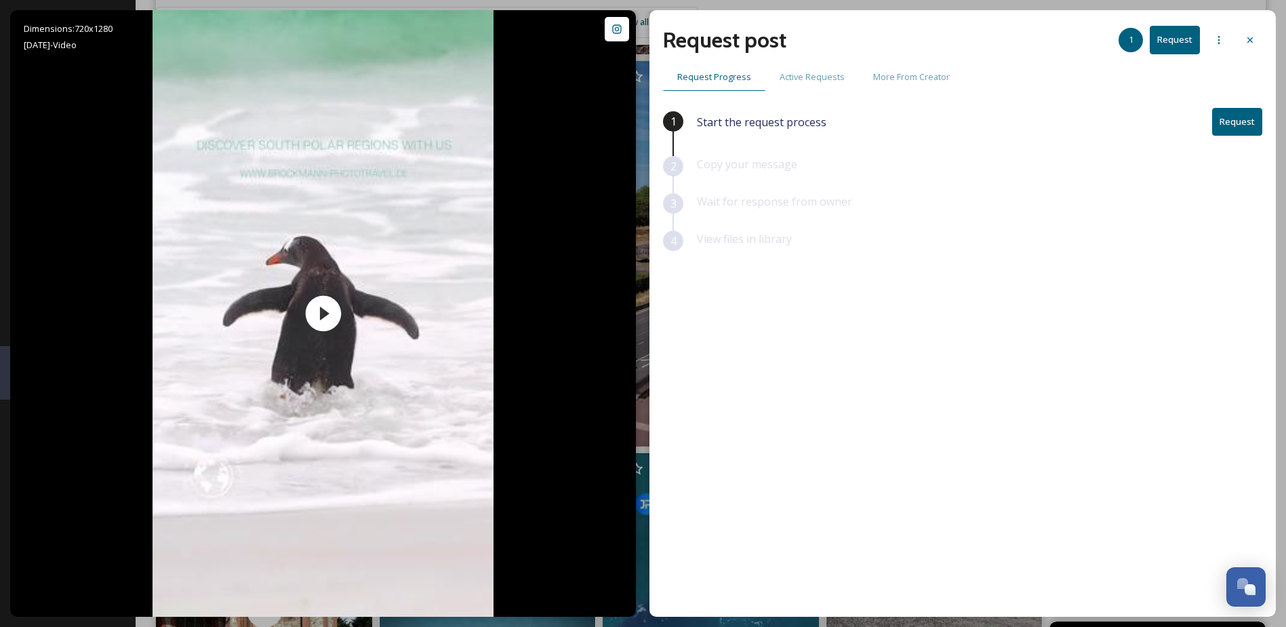
click at [1249, 36] on icon at bounding box center [1250, 40] width 11 height 11
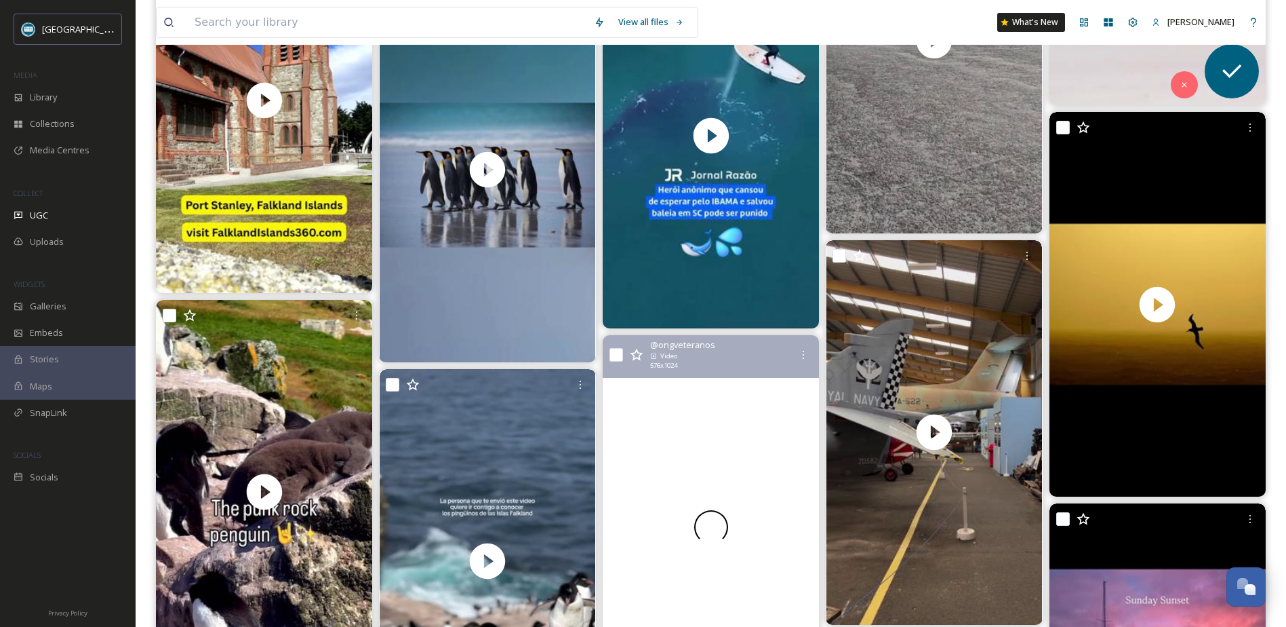
scroll to position [1695, 0]
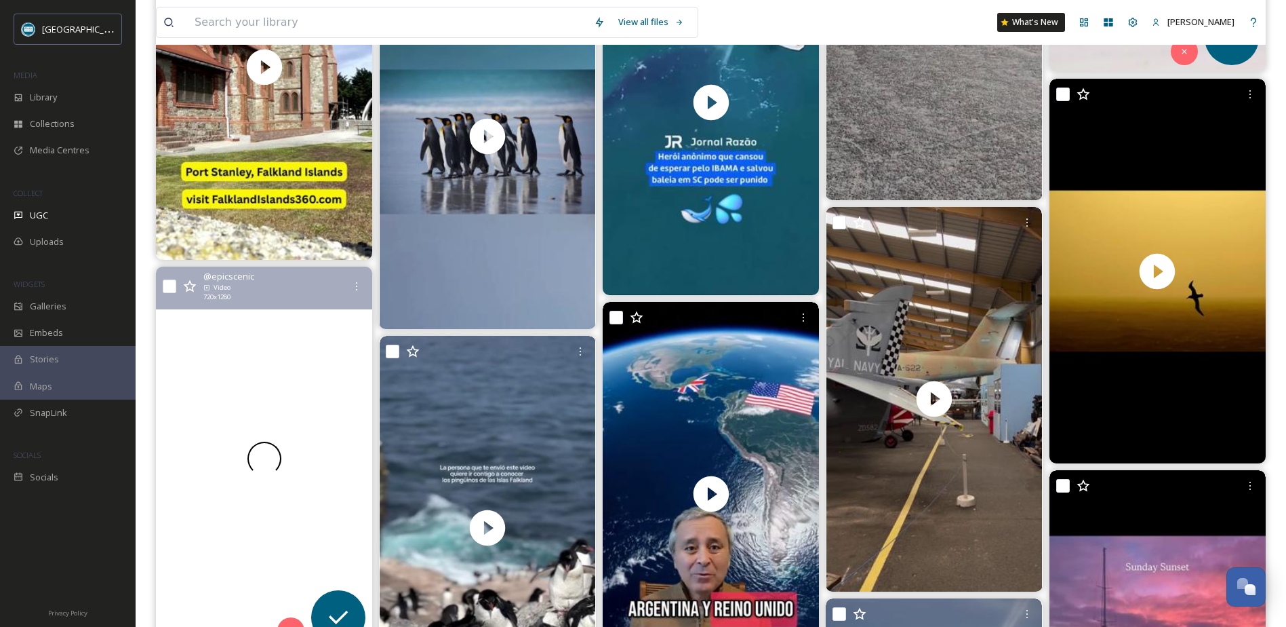
click at [283, 360] on div at bounding box center [264, 459] width 216 height 384
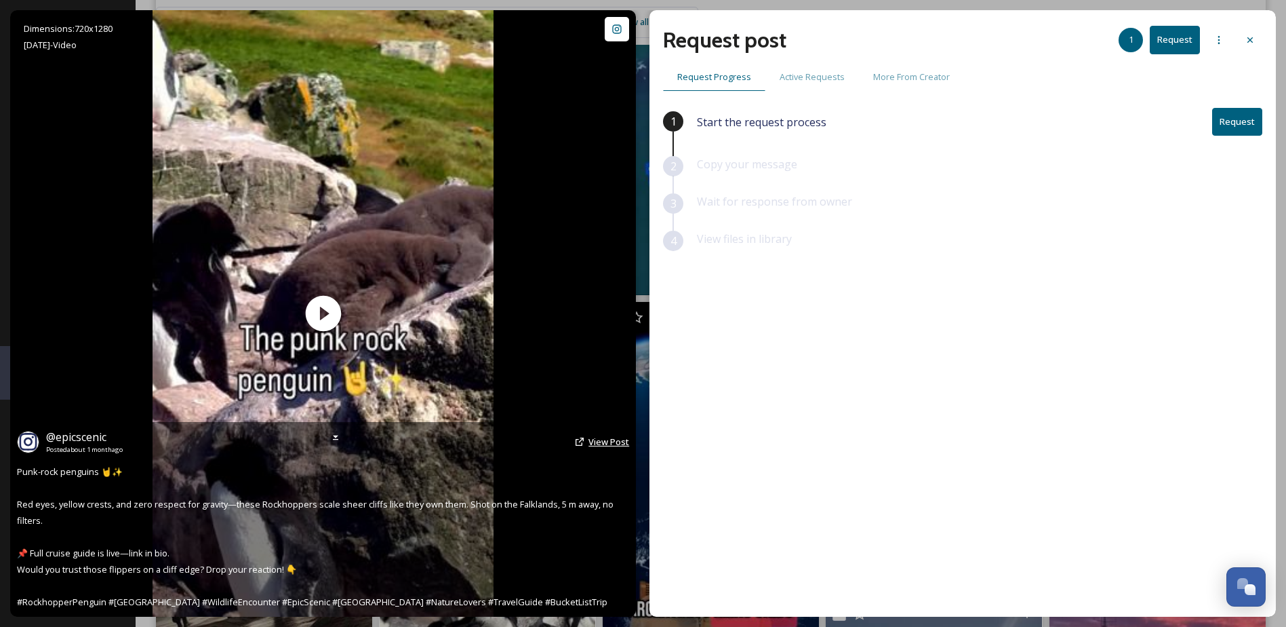
click at [610, 437] on span "View Post" at bounding box center [609, 441] width 41 height 12
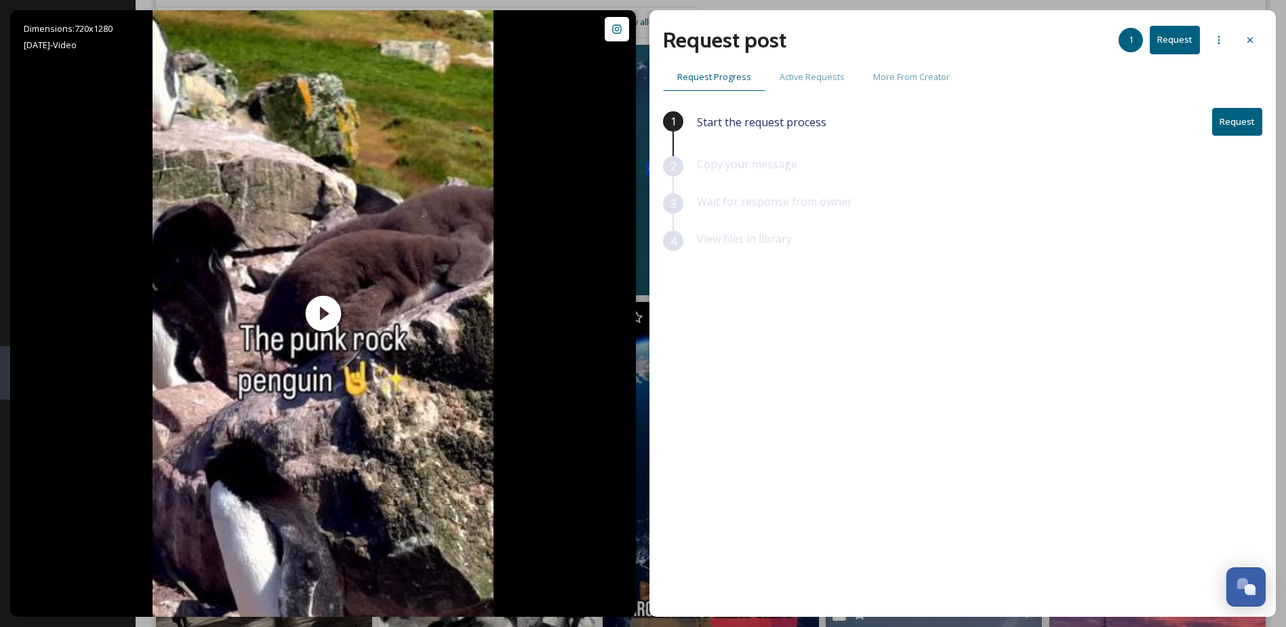
click at [1250, 39] on icon at bounding box center [1250, 39] width 5 height 5
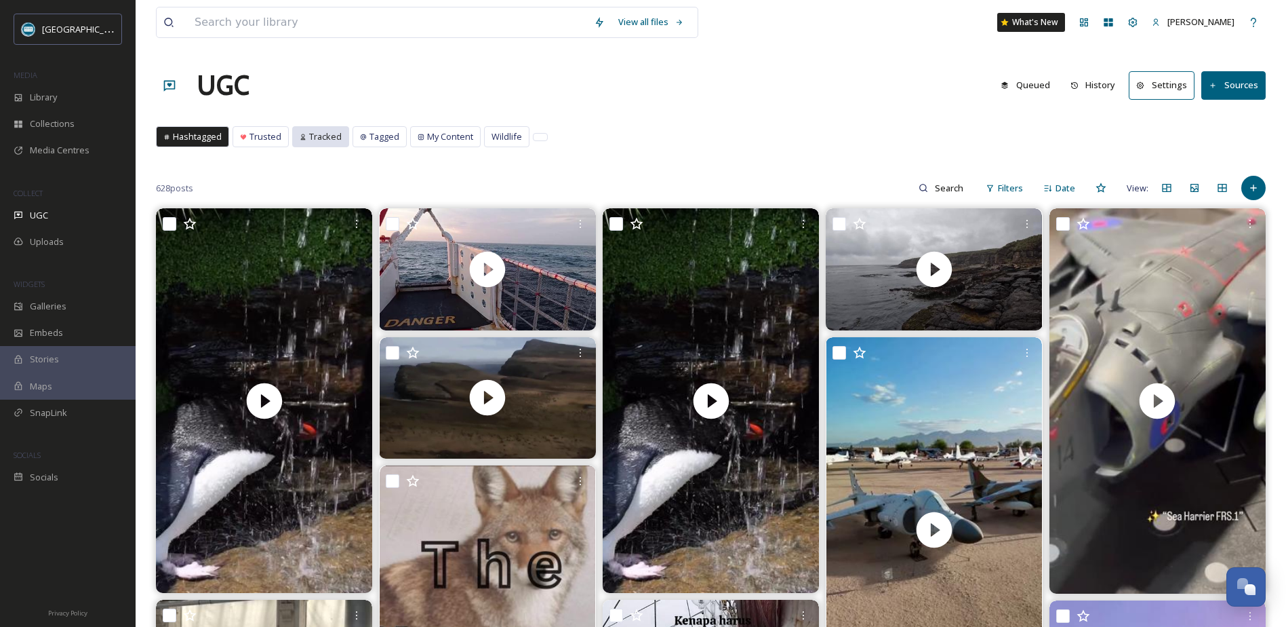
click at [328, 136] on span "Tracked" at bounding box center [325, 136] width 33 height 13
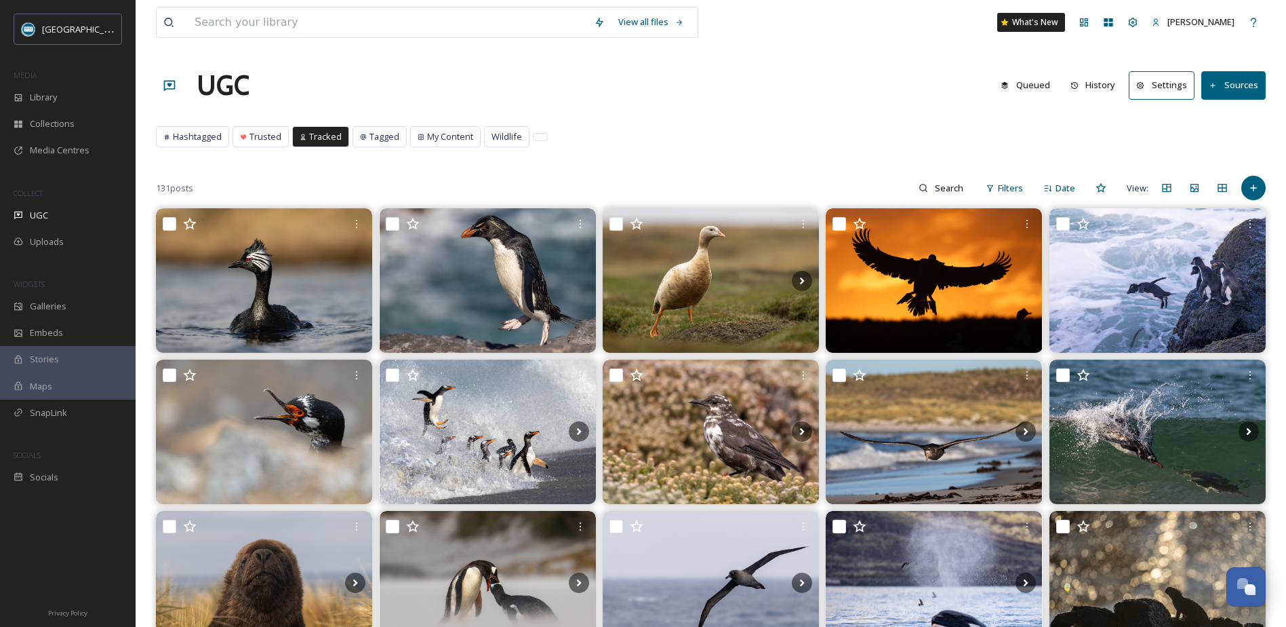
click at [1012, 186] on span "Filters" at bounding box center [1010, 188] width 25 height 13
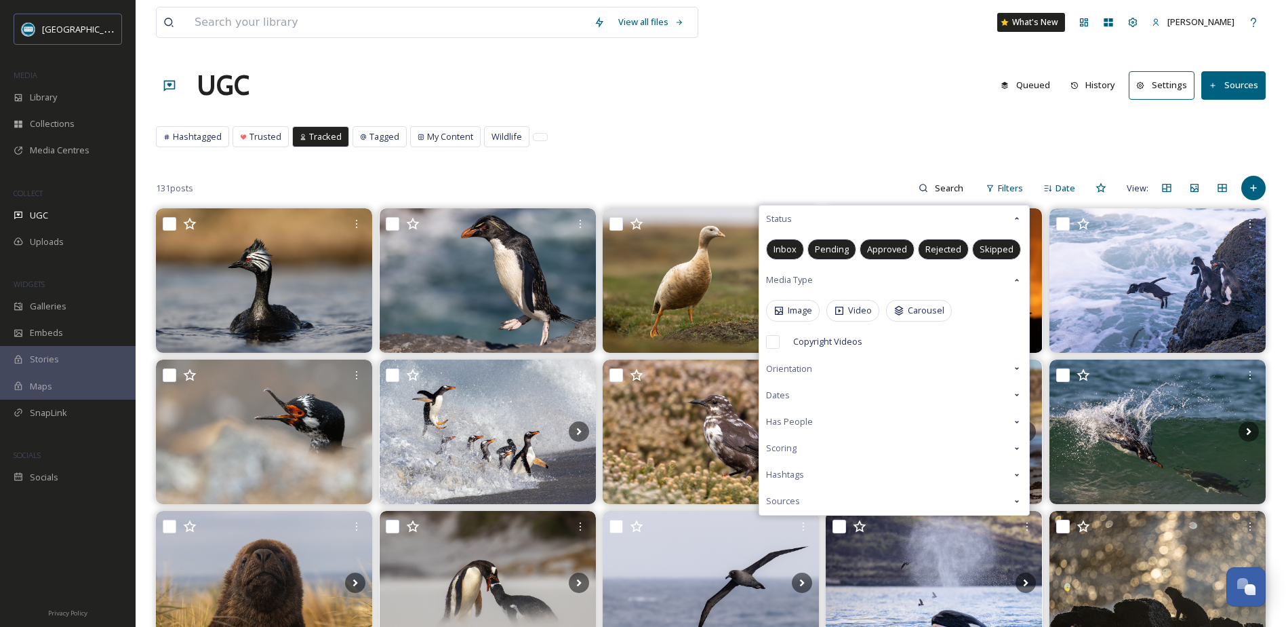
click at [865, 309] on span "Video" at bounding box center [860, 310] width 24 height 13
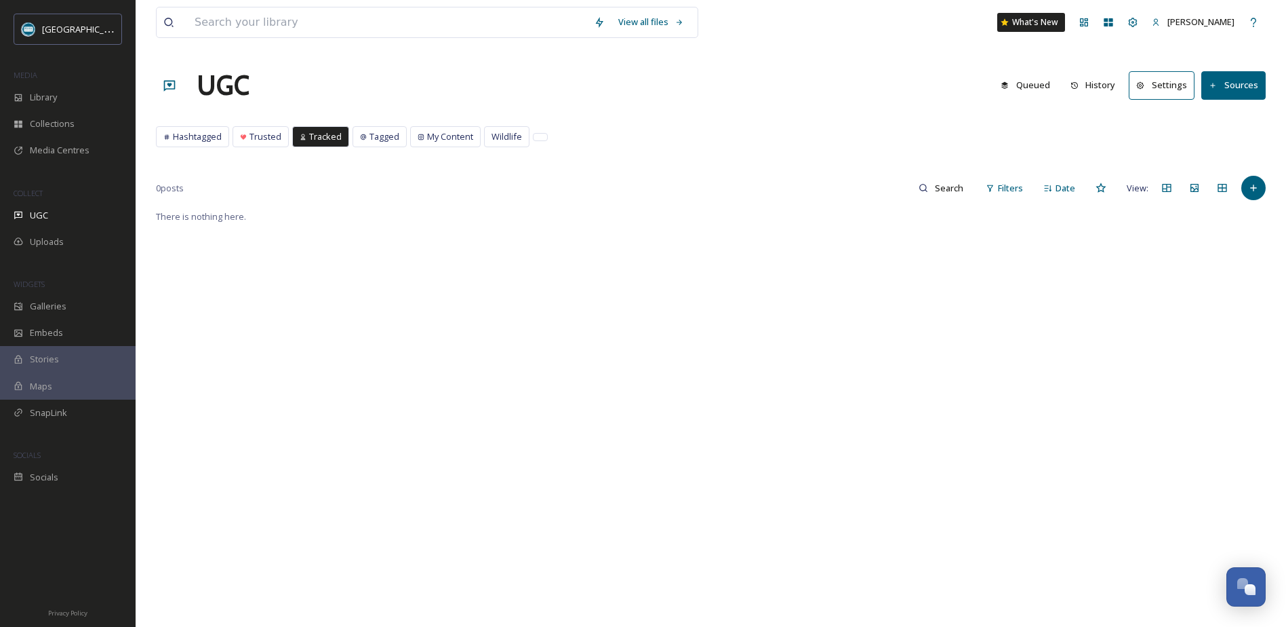
drag, startPoint x: 865, startPoint y: 309, endPoint x: 805, endPoint y: 149, distance: 170.2
click at [805, 149] on div "Hashtagged Trusted Tracked Tagged My Content Wildlife Hashtagged Trusted Tracke…" at bounding box center [711, 140] width 1110 height 28
click at [267, 142] on span "Trusted" at bounding box center [266, 136] width 32 height 13
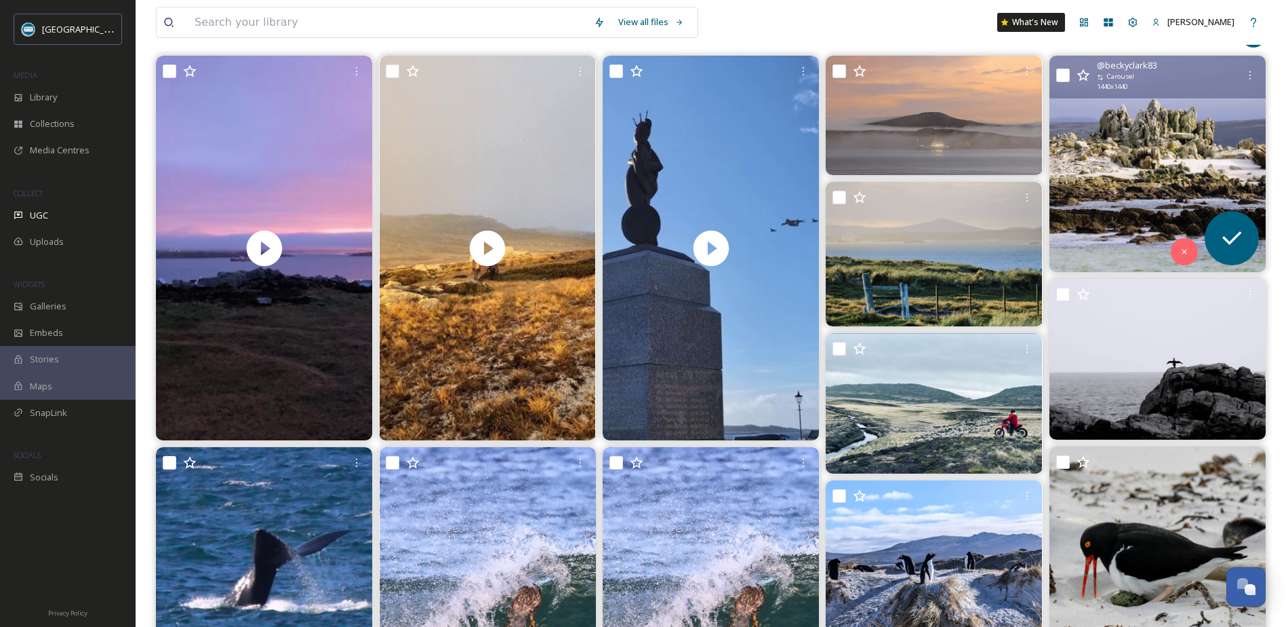
scroll to position [68, 0]
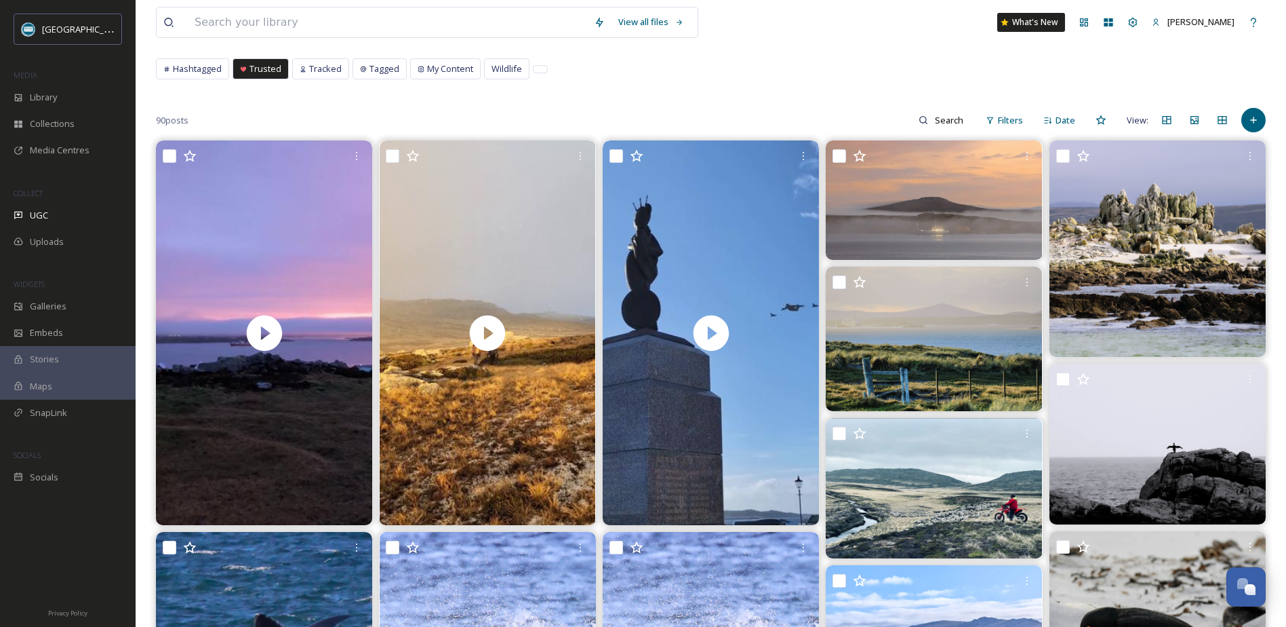
click at [1004, 123] on span "Filters" at bounding box center [1010, 120] width 25 height 13
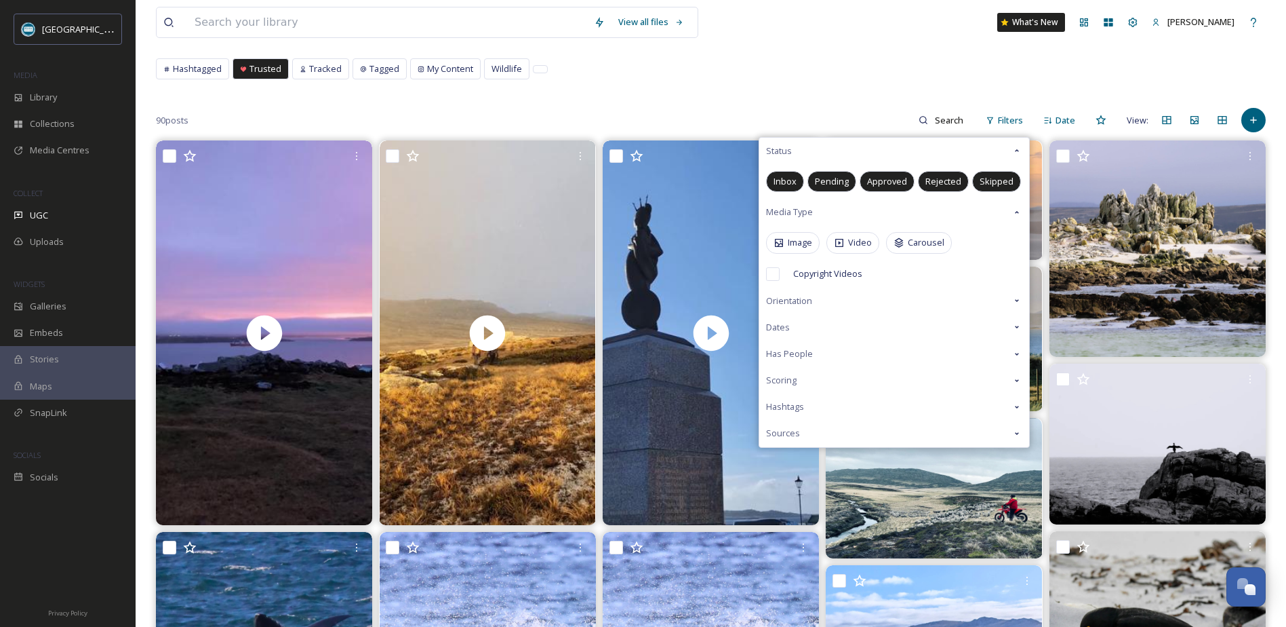
click at [866, 243] on span "Video" at bounding box center [860, 242] width 24 height 13
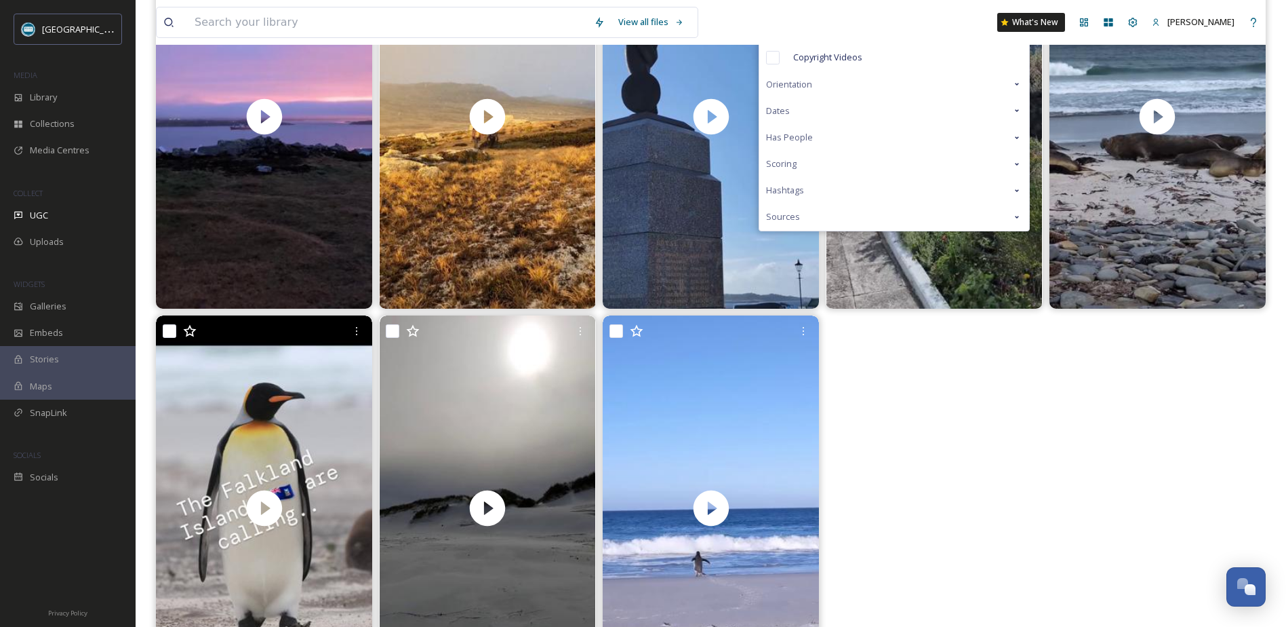
scroll to position [374, 0]
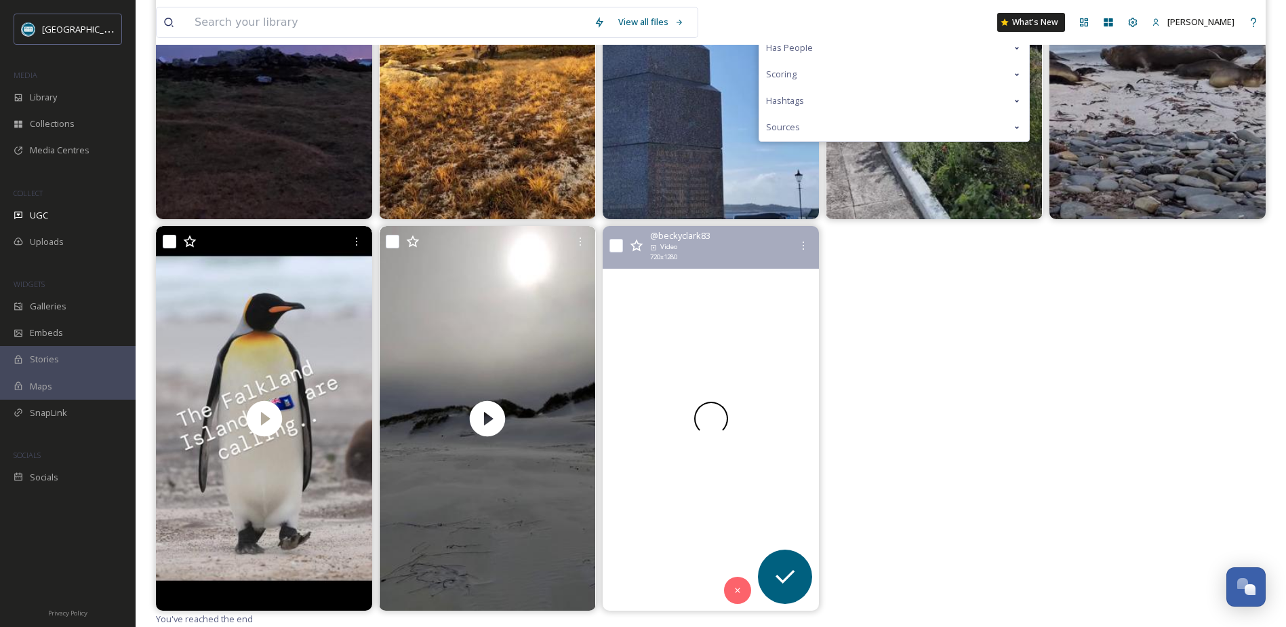
click at [745, 386] on div at bounding box center [711, 418] width 216 height 384
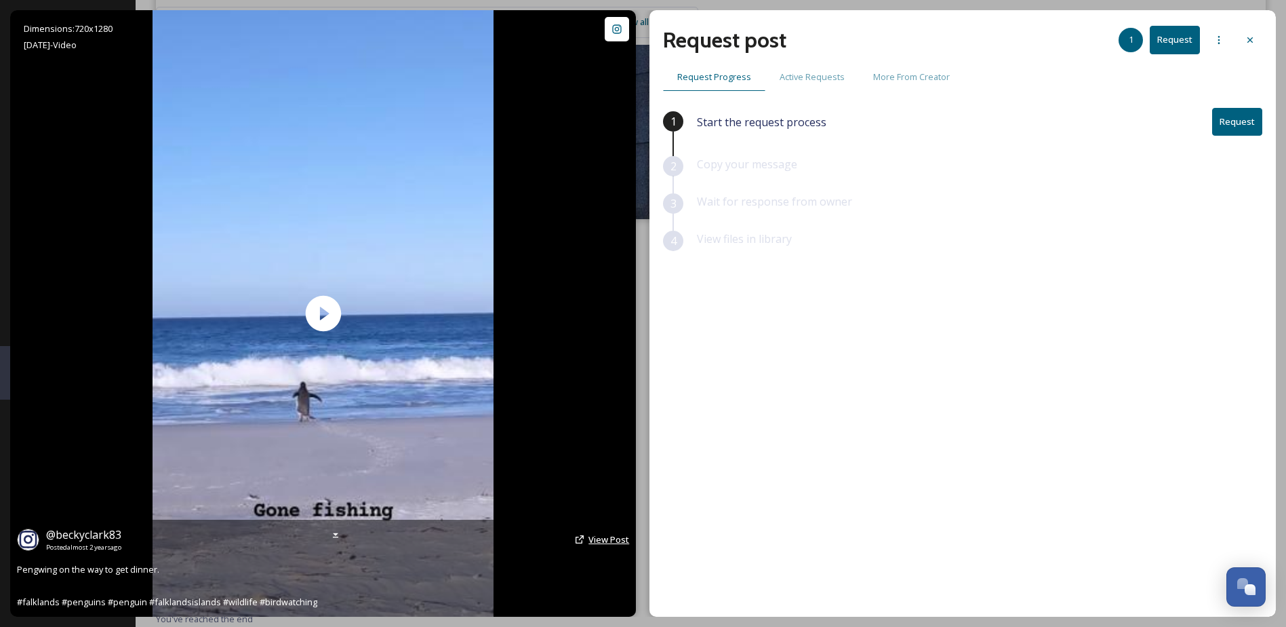
click at [602, 538] on span "View Post" at bounding box center [609, 539] width 41 height 12
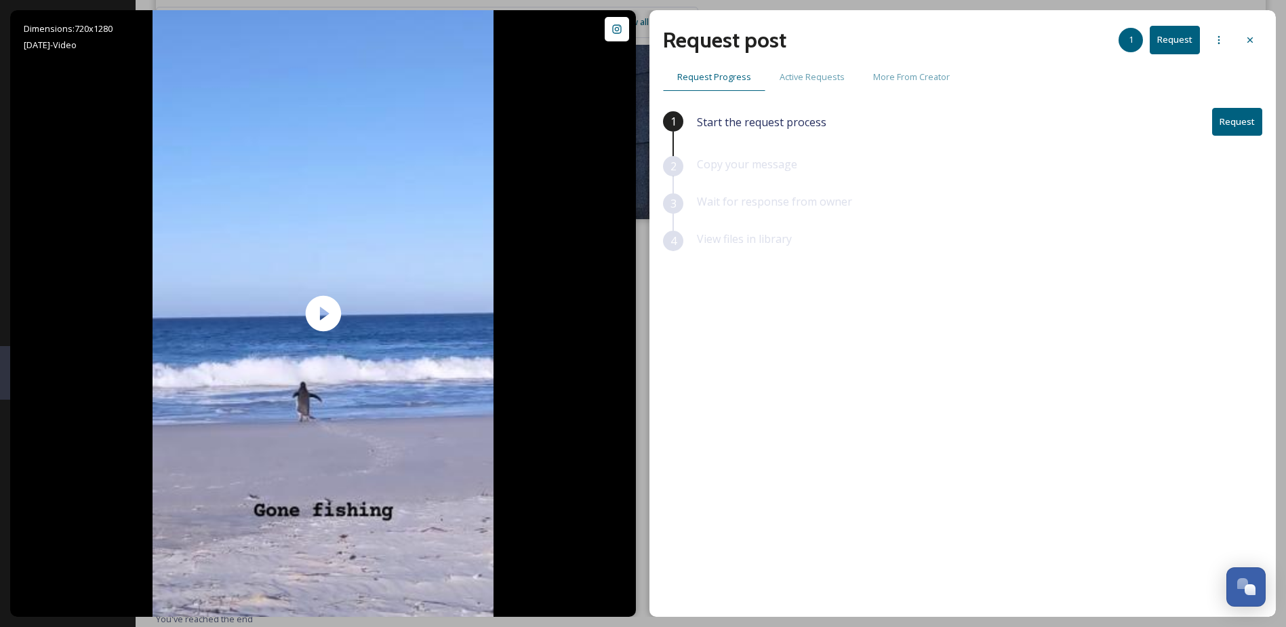
click at [1252, 39] on icon at bounding box center [1250, 40] width 11 height 11
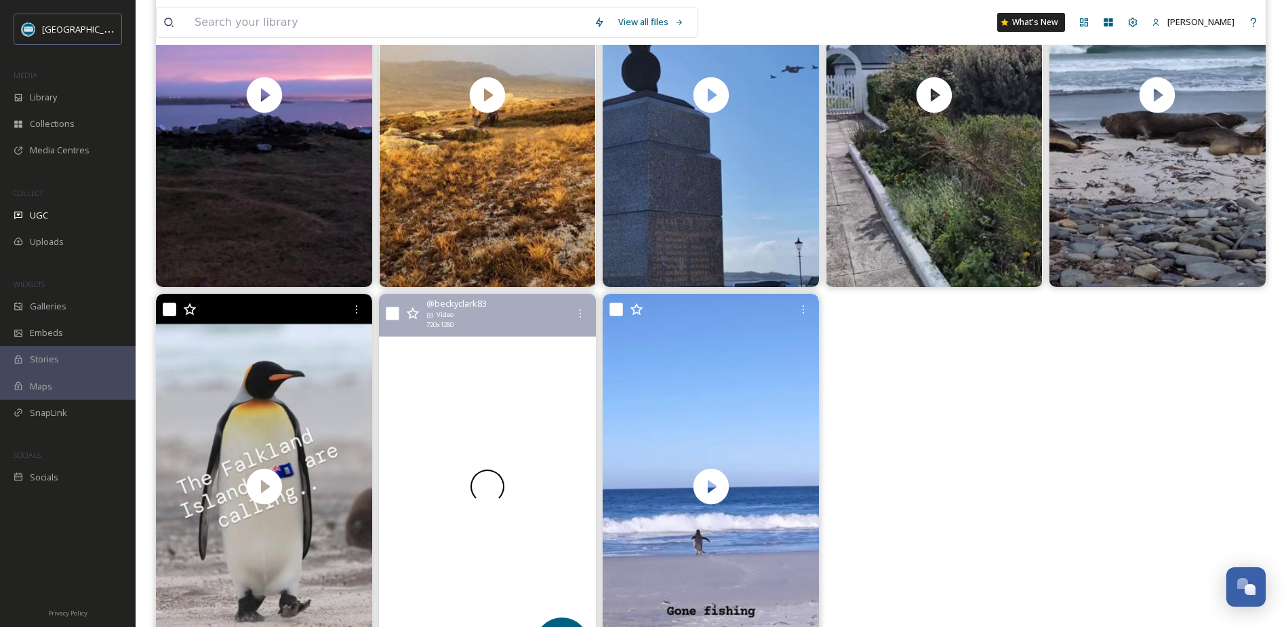
scroll to position [374, 0]
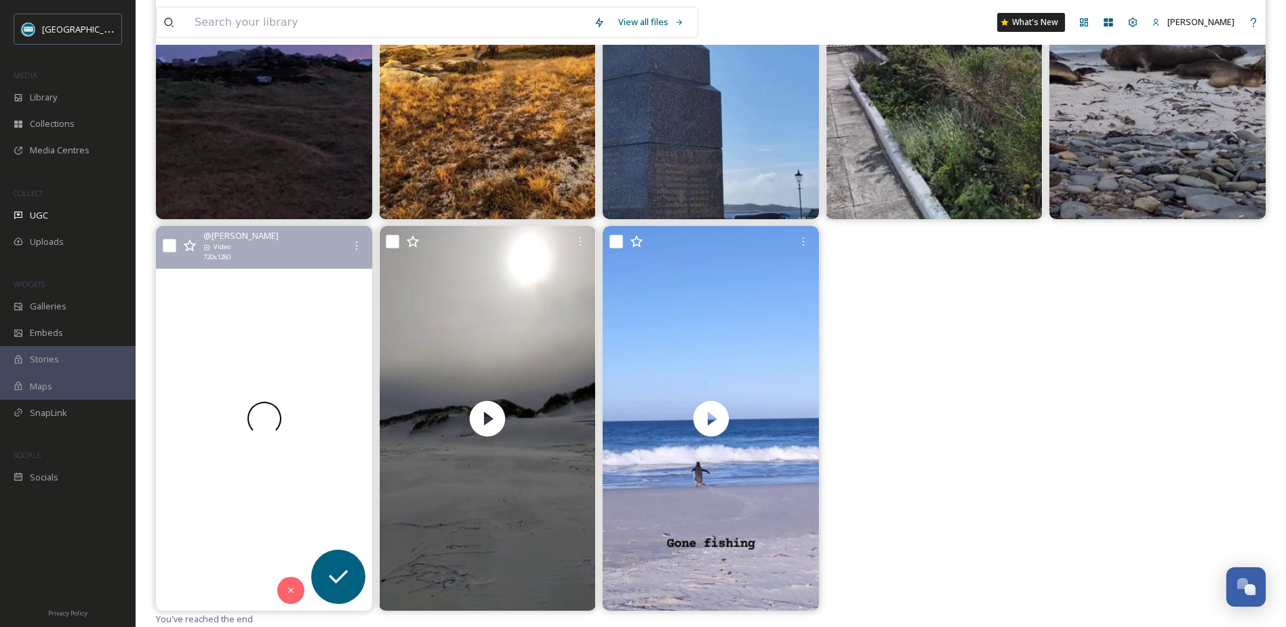
click at [289, 414] on div at bounding box center [264, 418] width 216 height 384
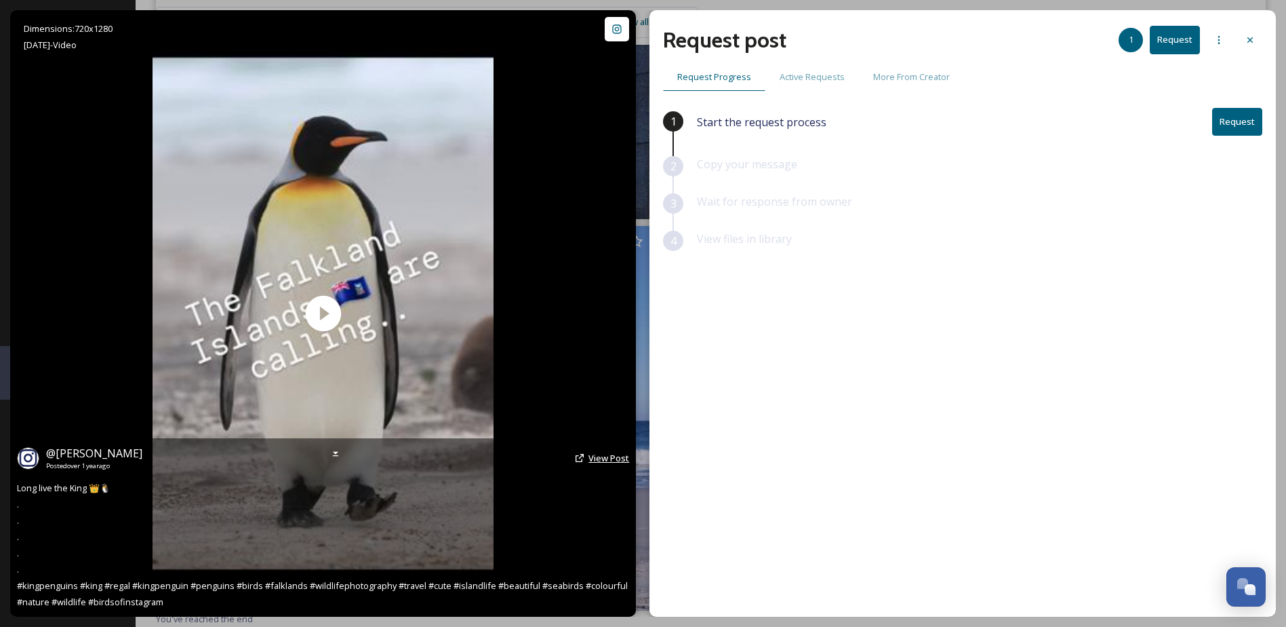
click at [605, 454] on span "View Post" at bounding box center [609, 458] width 41 height 12
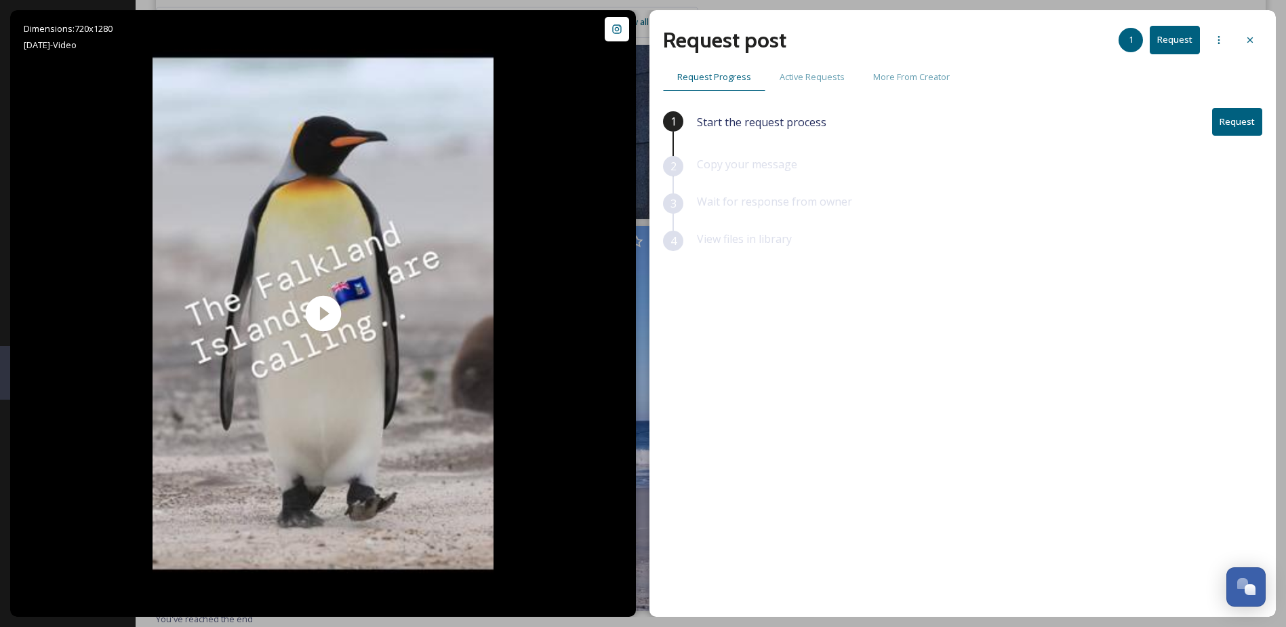
click at [1248, 38] on icon at bounding box center [1250, 40] width 11 height 11
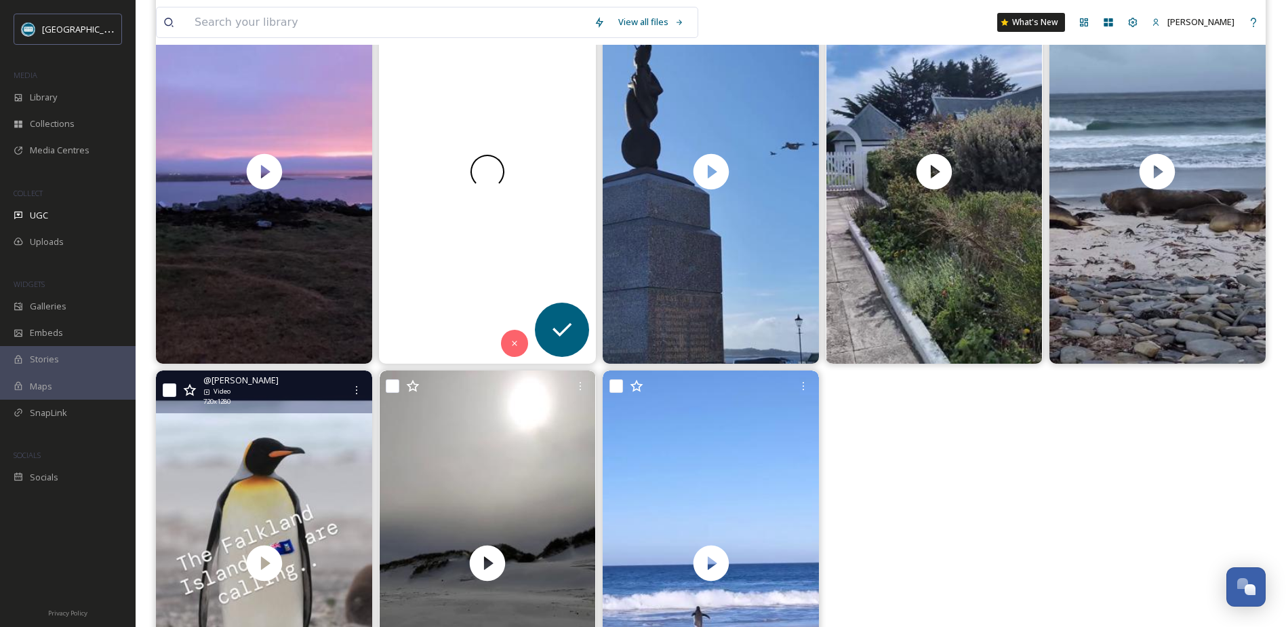
scroll to position [35, 0]
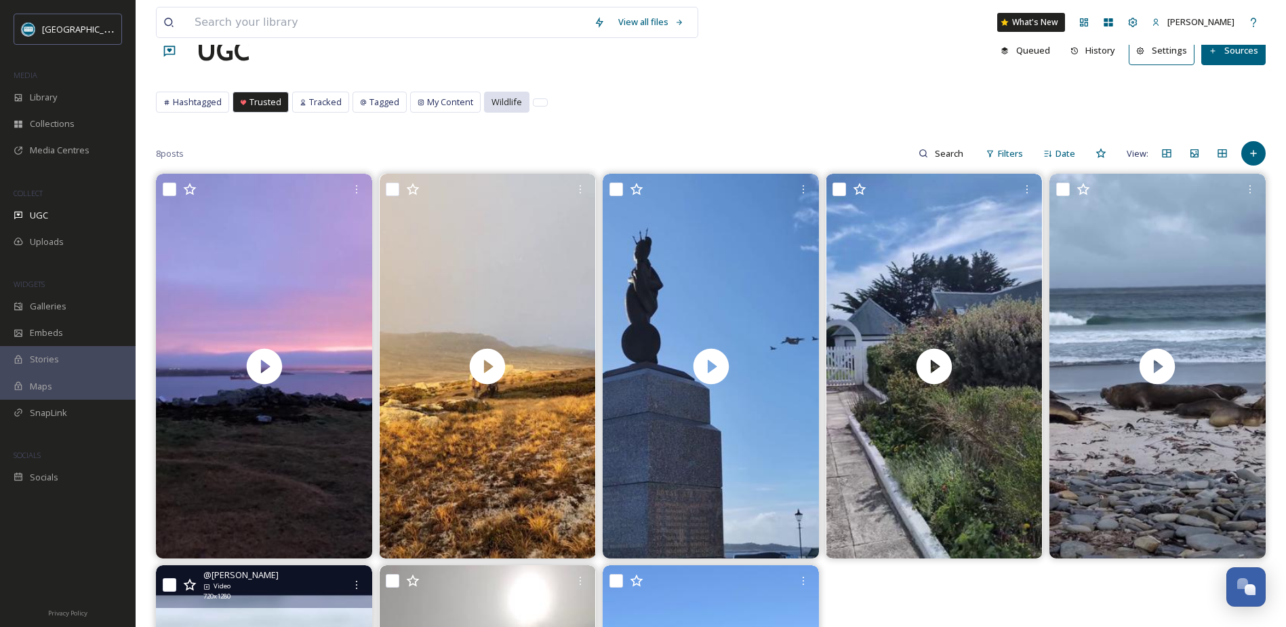
click at [503, 94] on div "Wildlife" at bounding box center [507, 102] width 44 height 20
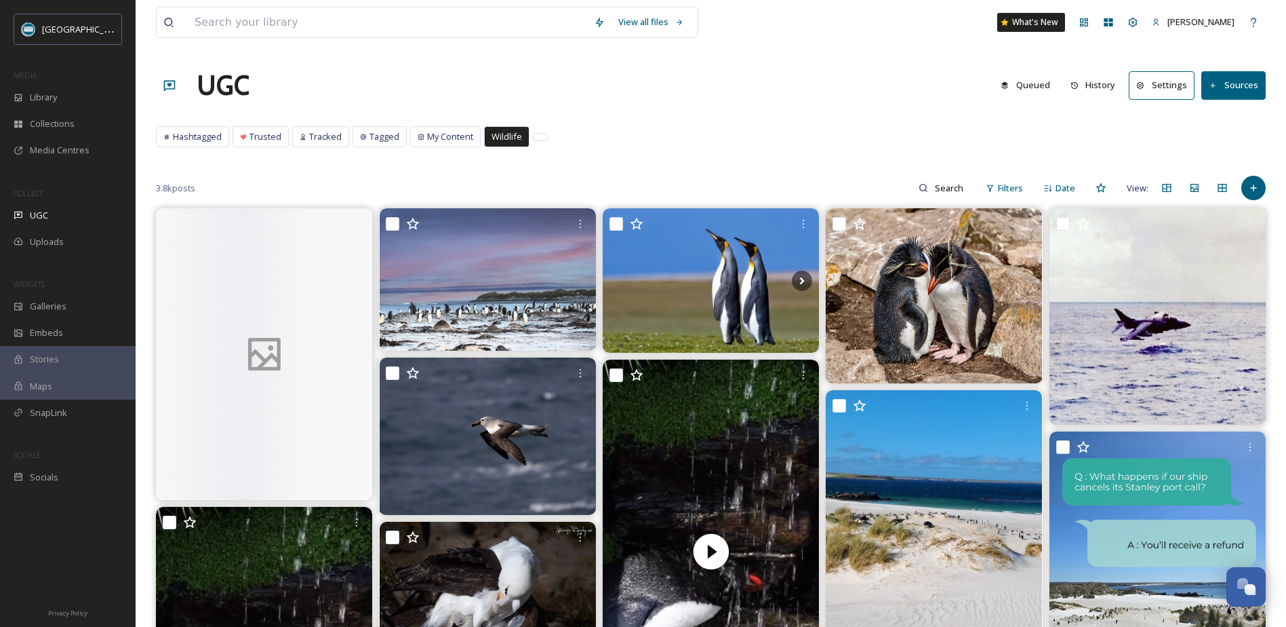
click at [1008, 184] on span "Filters" at bounding box center [1010, 188] width 25 height 13
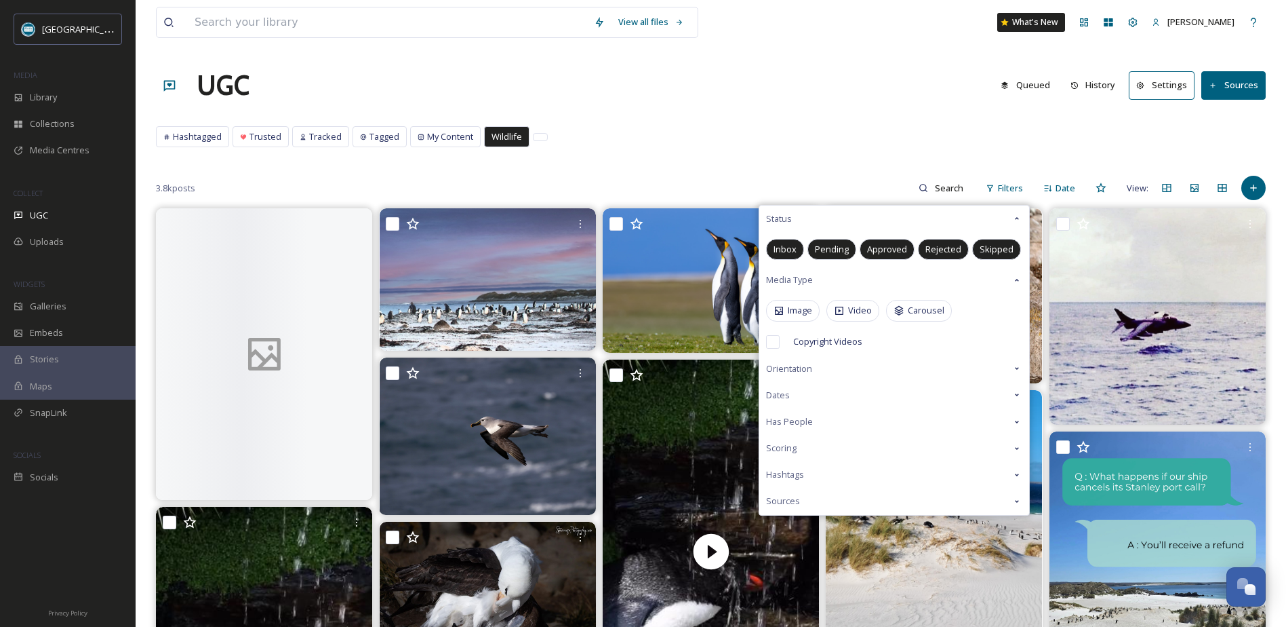
click at [859, 311] on span "Video" at bounding box center [860, 310] width 24 height 13
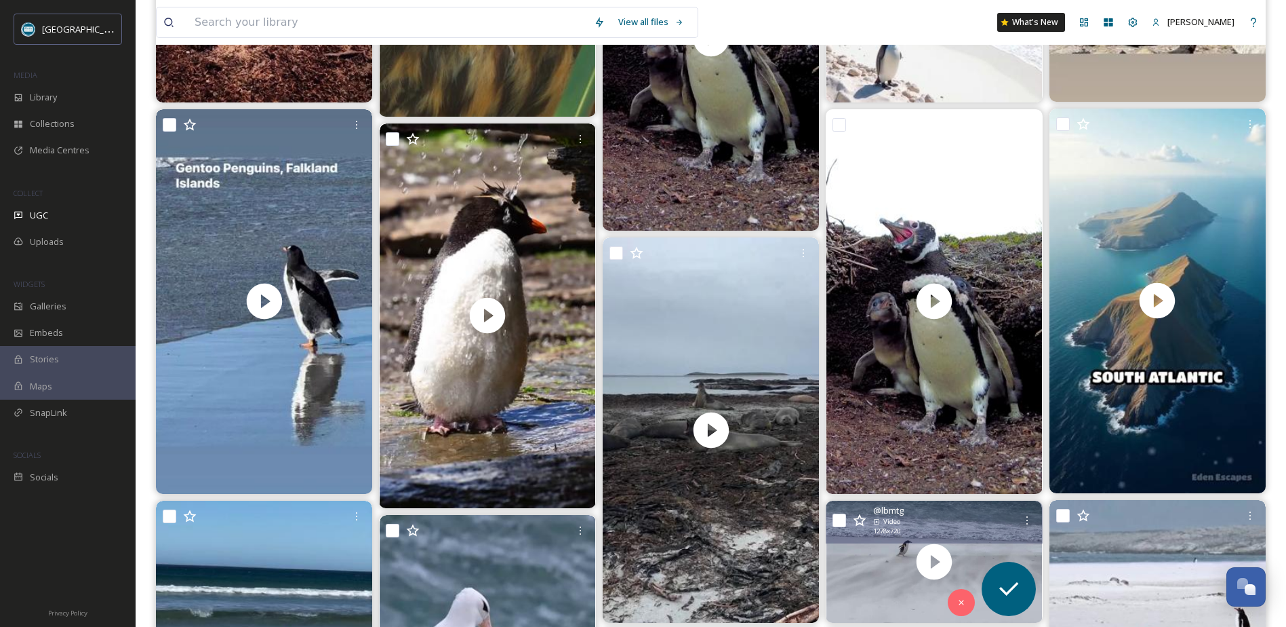
scroll to position [2034, 0]
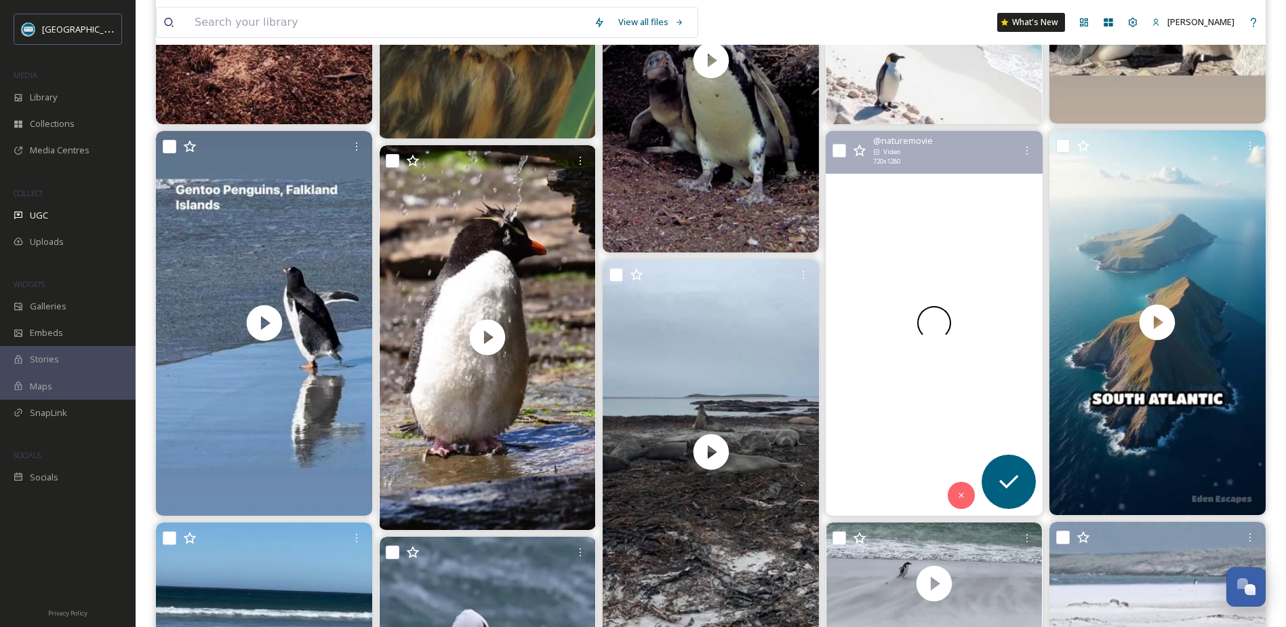
click at [969, 235] on div at bounding box center [934, 323] width 216 height 384
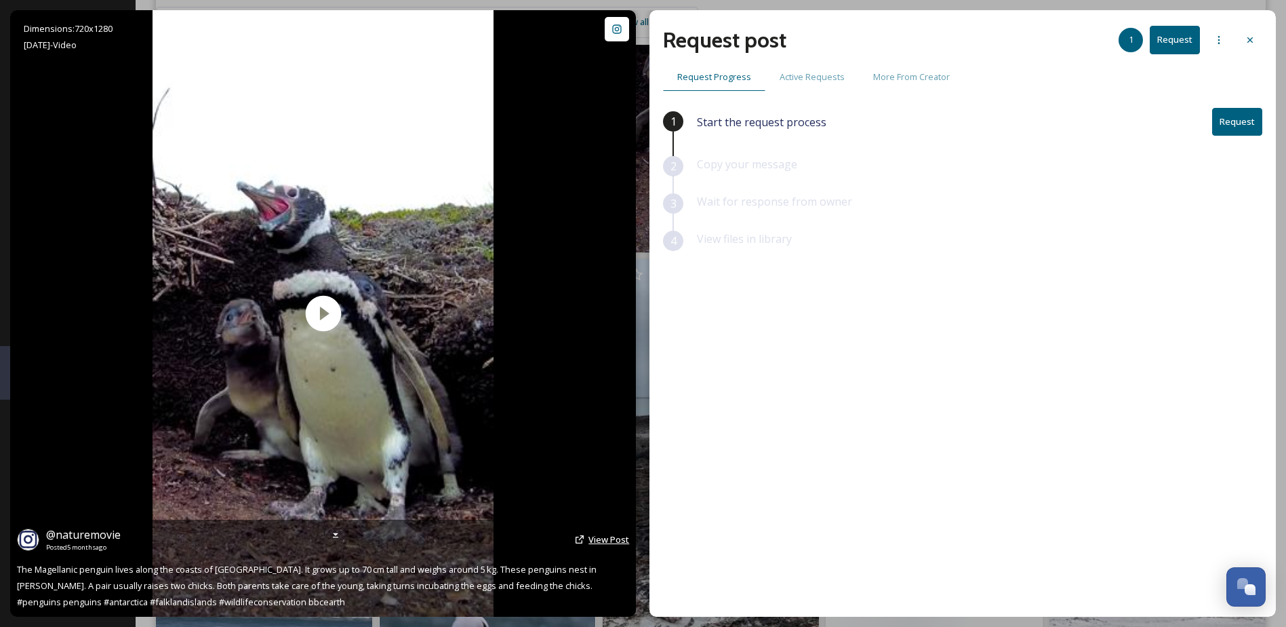
click at [601, 538] on span "View Post" at bounding box center [609, 539] width 41 height 12
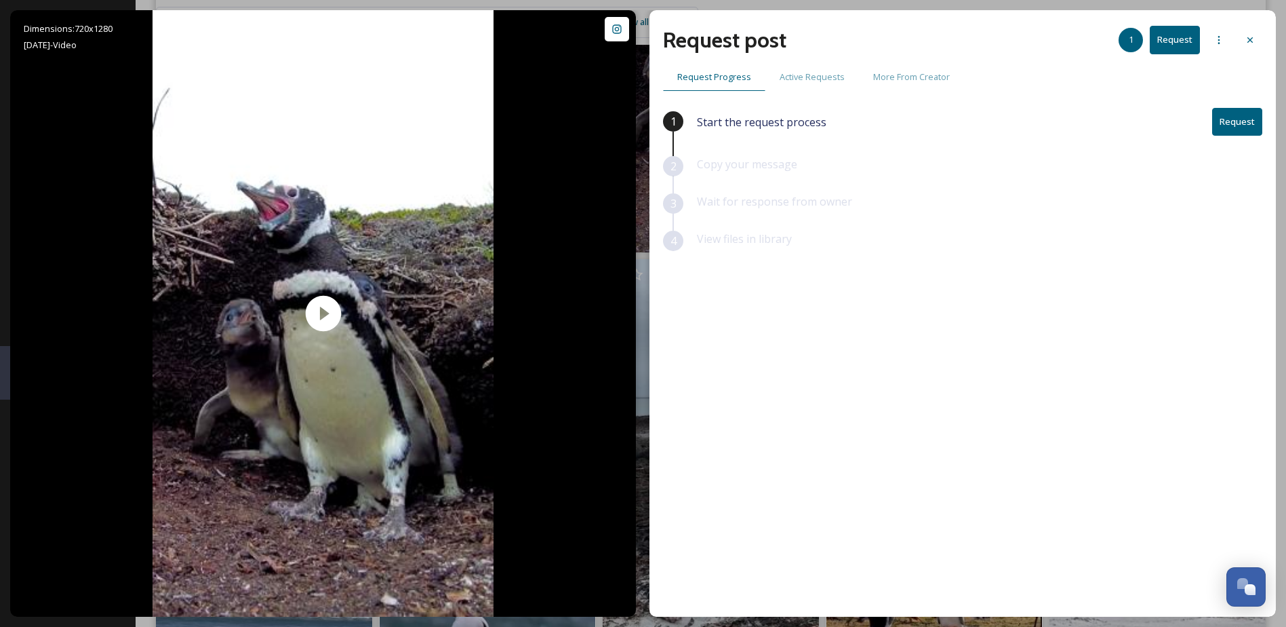
click at [1245, 122] on button "Request" at bounding box center [1237, 122] width 50 height 28
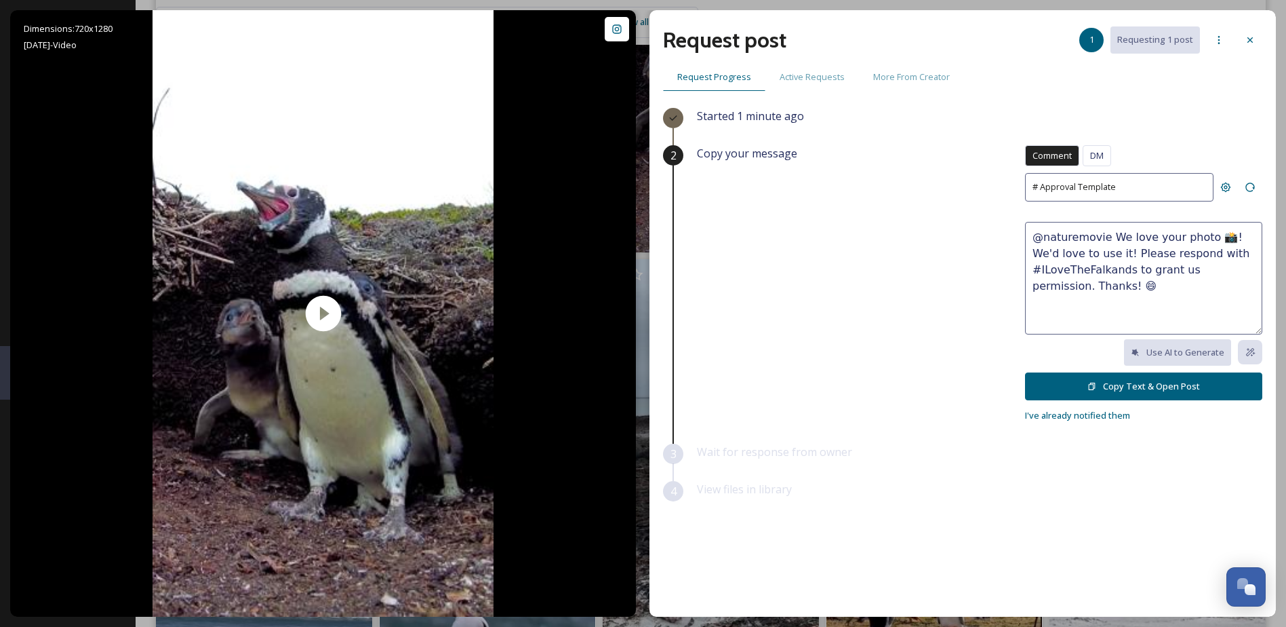
click at [1164, 384] on button "Copy Text & Open Post" at bounding box center [1143, 386] width 237 height 28
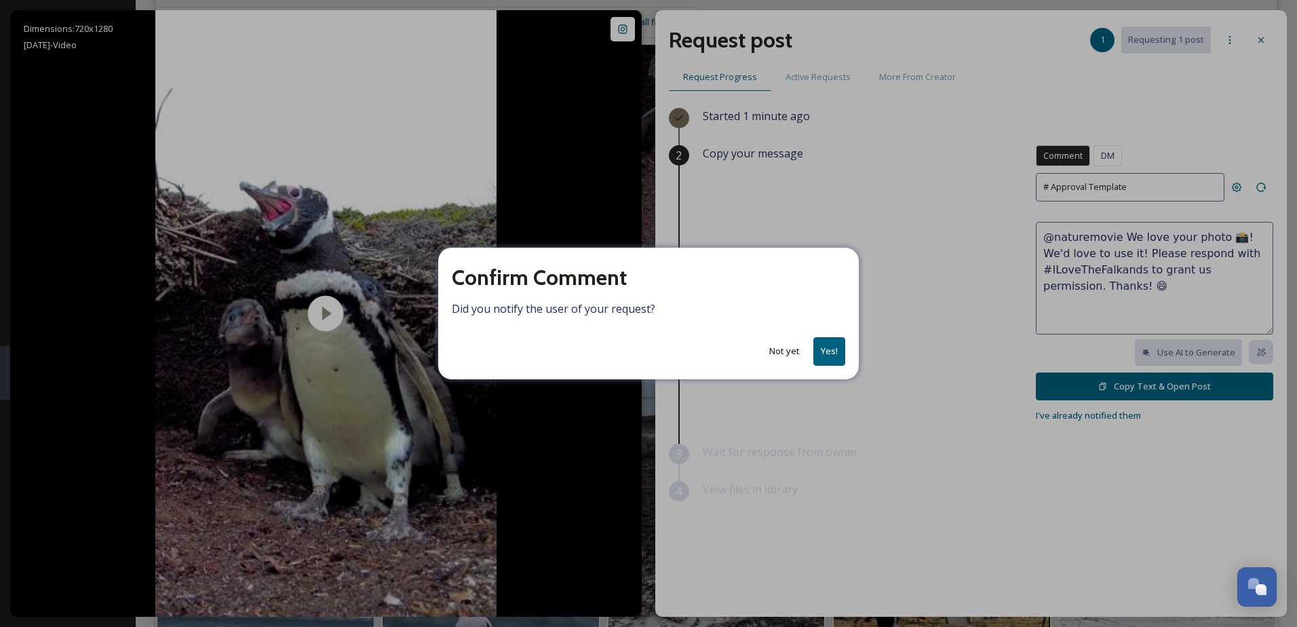
click at [831, 352] on button "Yes!" at bounding box center [829, 351] width 32 height 28
